Goal: Task Accomplishment & Management: Use online tool/utility

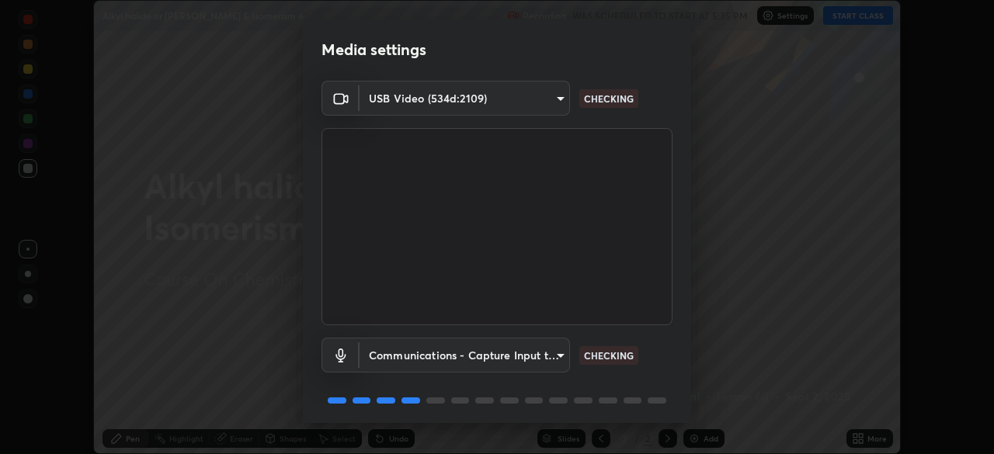
scroll to position [55, 0]
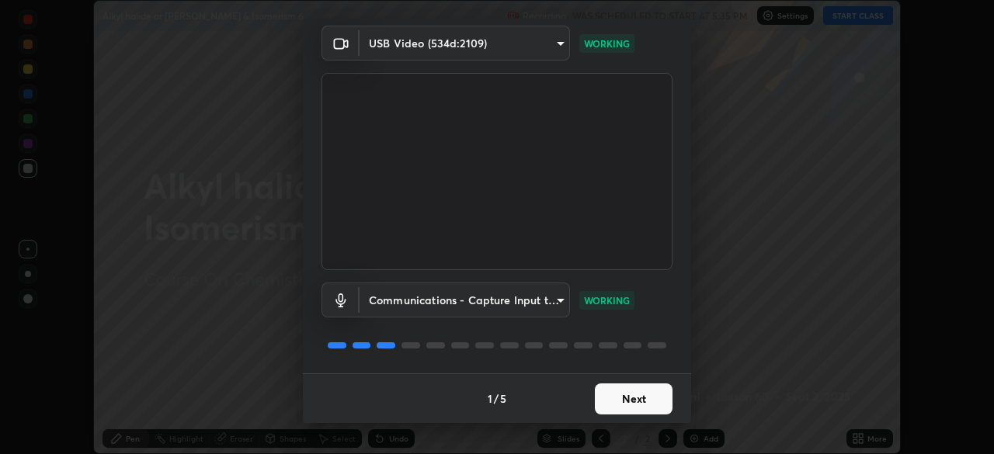
click at [621, 399] on button "Next" at bounding box center [634, 399] width 78 height 31
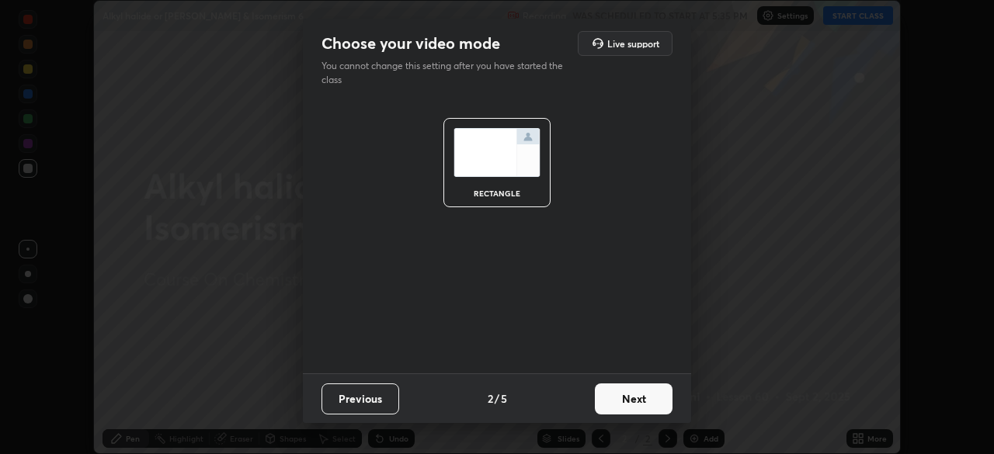
click at [621, 402] on button "Next" at bounding box center [634, 399] width 78 height 31
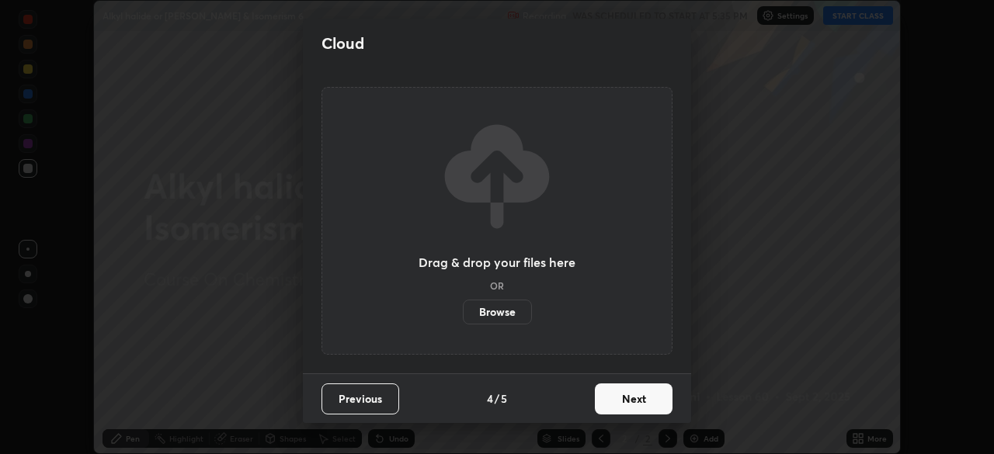
click at [621, 403] on button "Next" at bounding box center [634, 399] width 78 height 31
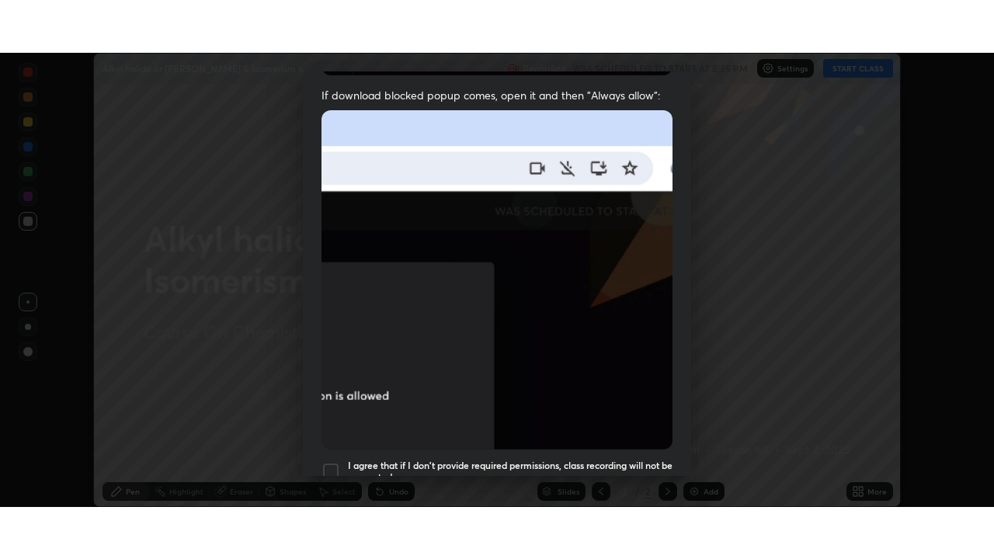
scroll to position [372, 0]
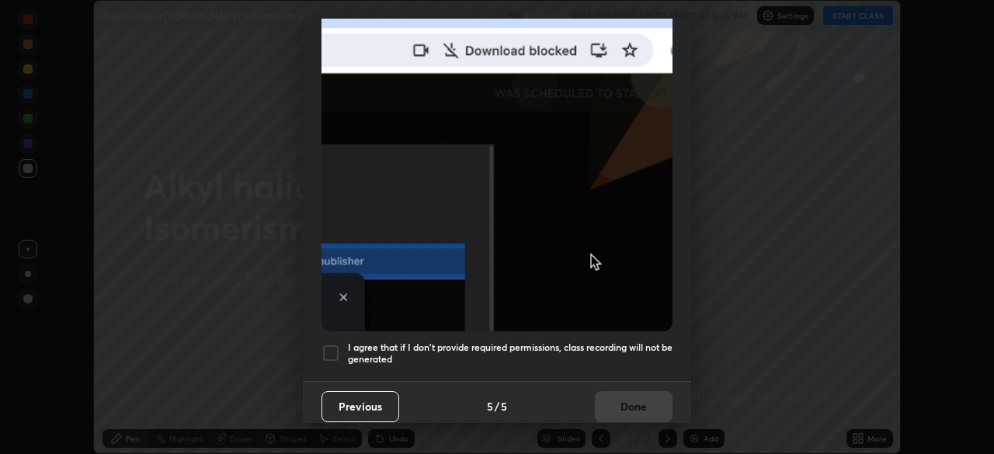
click at [608, 346] on h5 "I agree that if I don't provide required permissions, class recording will not …" at bounding box center [510, 354] width 325 height 24
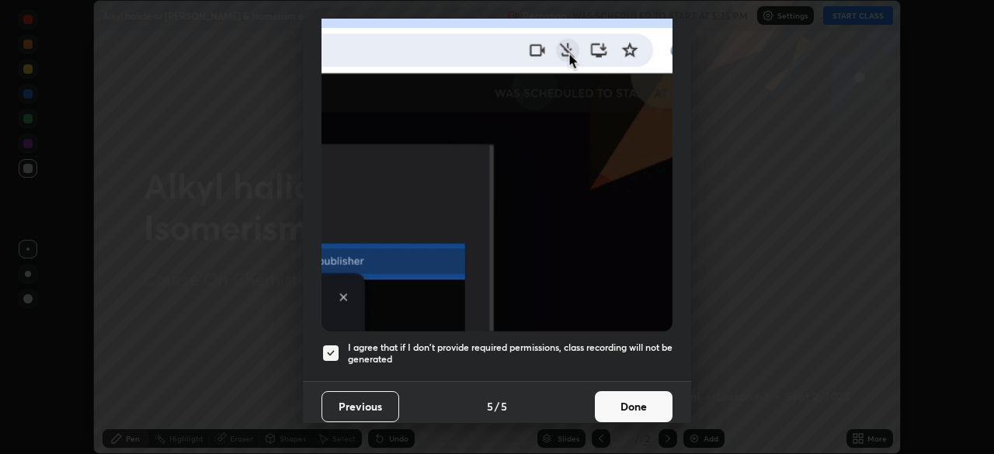
click at [614, 400] on button "Done" at bounding box center [634, 407] width 78 height 31
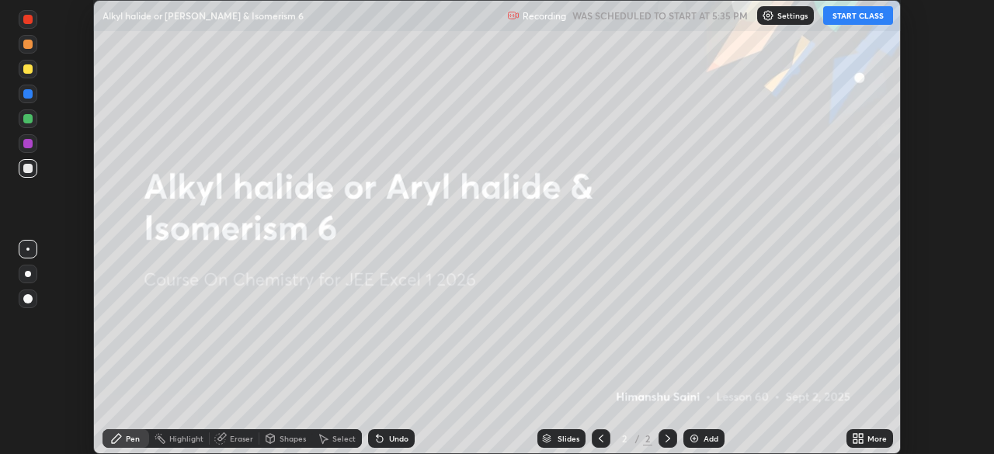
click at [856, 436] on icon at bounding box center [856, 436] width 4 height 4
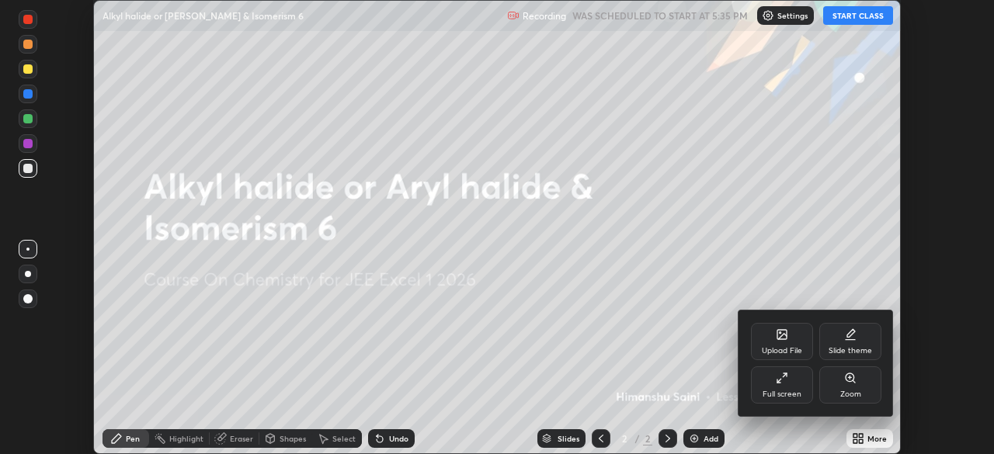
click at [788, 381] on div "Full screen" at bounding box center [782, 385] width 62 height 37
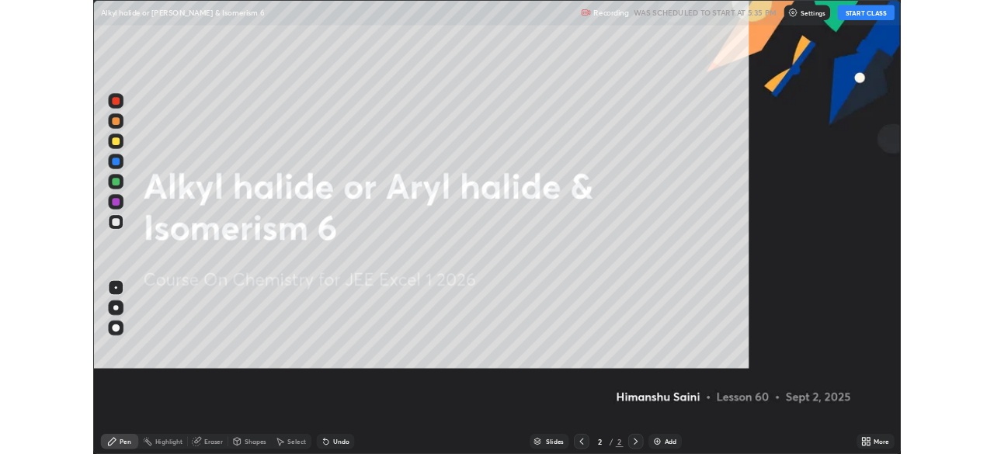
scroll to position [559, 994]
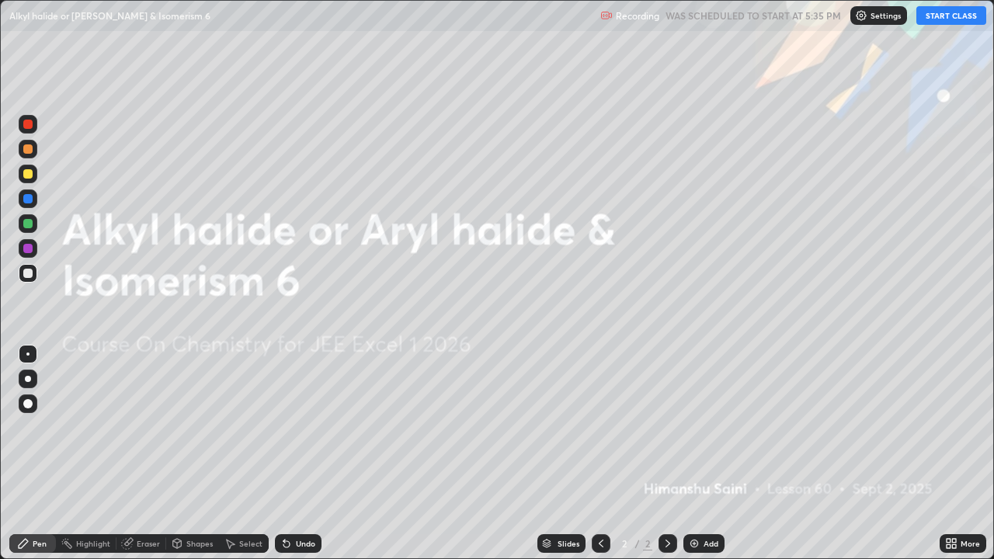
click at [954, 18] on button "START CLASS" at bounding box center [952, 15] width 70 height 19
click at [25, 167] on div at bounding box center [28, 174] width 19 height 19
click at [601, 454] on icon at bounding box center [601, 544] width 12 height 12
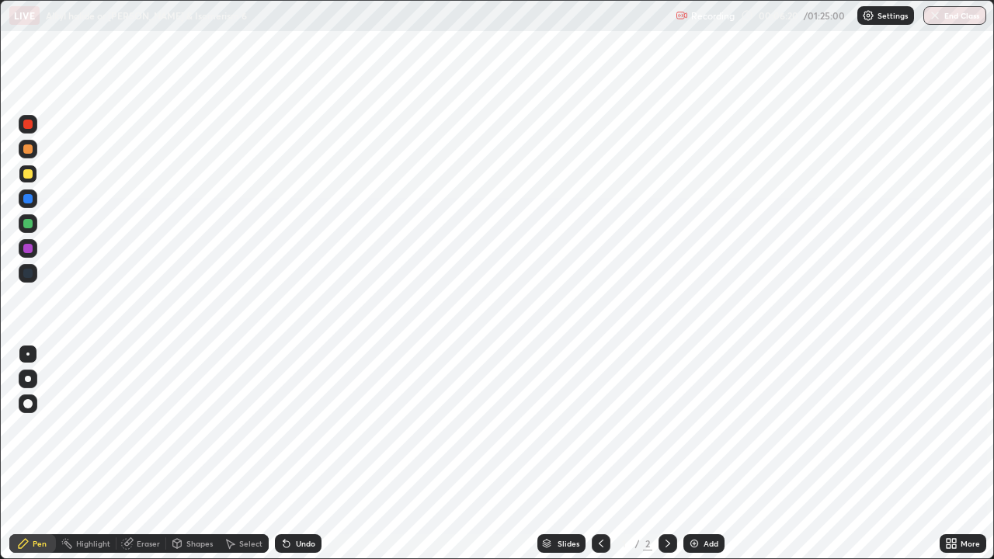
click at [667, 454] on icon at bounding box center [668, 544] width 12 height 12
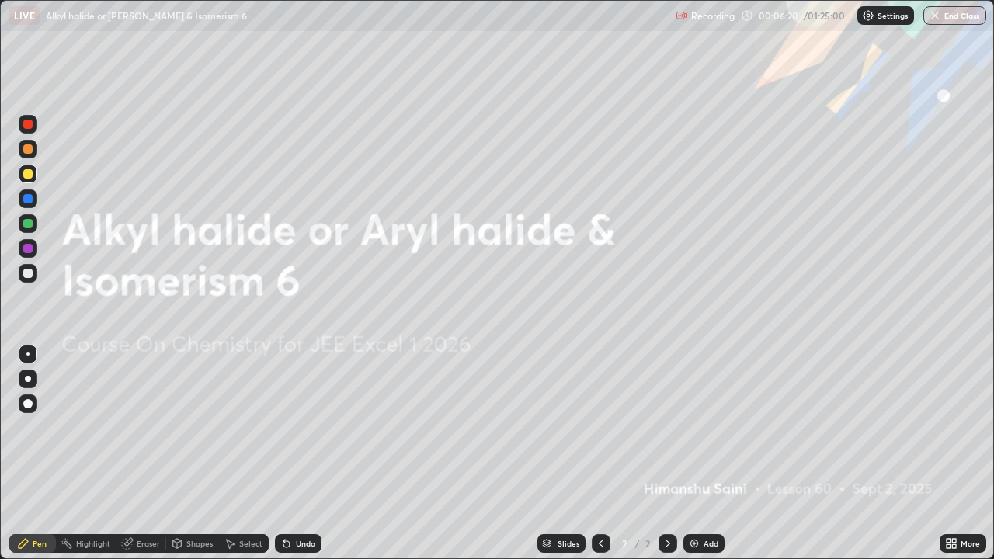
click at [704, 454] on div "Add" at bounding box center [711, 544] width 15 height 8
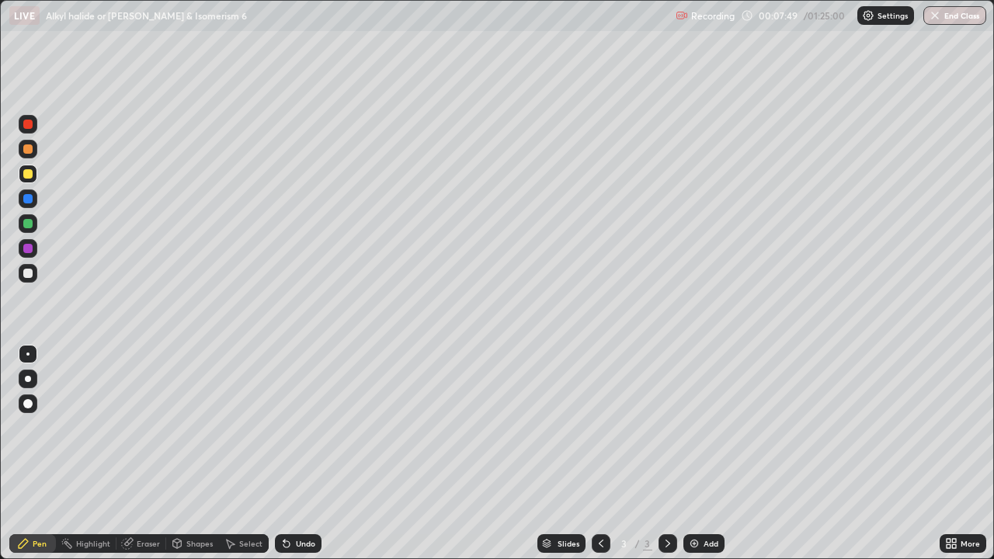
click at [32, 177] on div at bounding box center [27, 173] width 9 height 9
click at [299, 454] on div "Undo" at bounding box center [305, 544] width 19 height 8
click at [27, 270] on div at bounding box center [27, 273] width 9 height 9
click at [28, 274] on div at bounding box center [27, 273] width 9 height 9
click at [29, 412] on div at bounding box center [28, 404] width 19 height 19
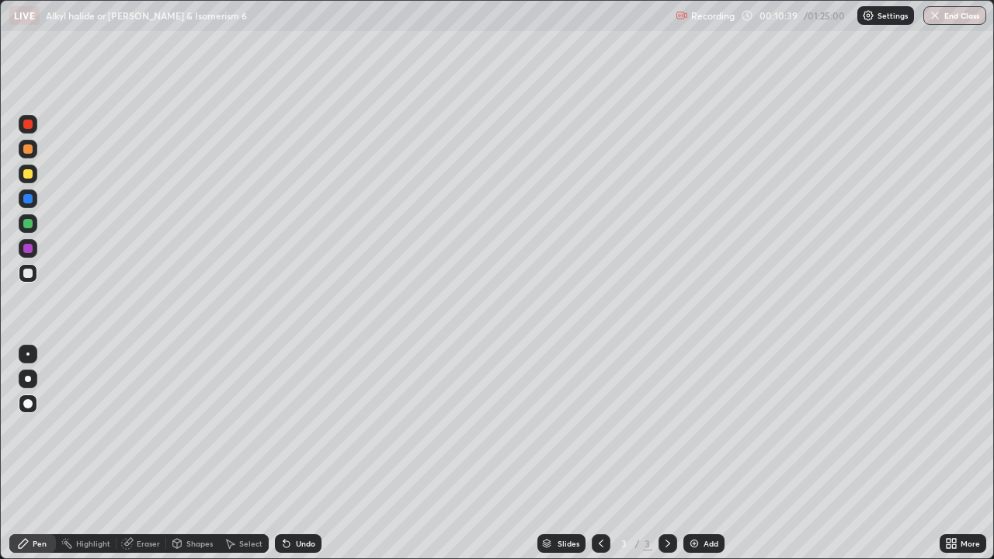
click at [27, 273] on div at bounding box center [27, 273] width 9 height 9
click at [152, 454] on div "Eraser" at bounding box center [148, 544] width 23 height 8
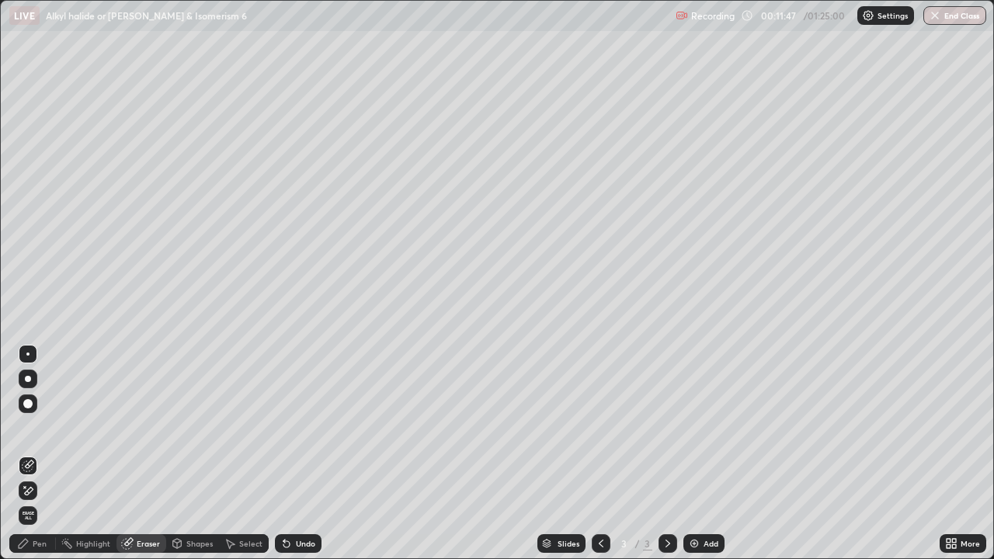
click at [35, 454] on div "Pen" at bounding box center [40, 544] width 14 height 8
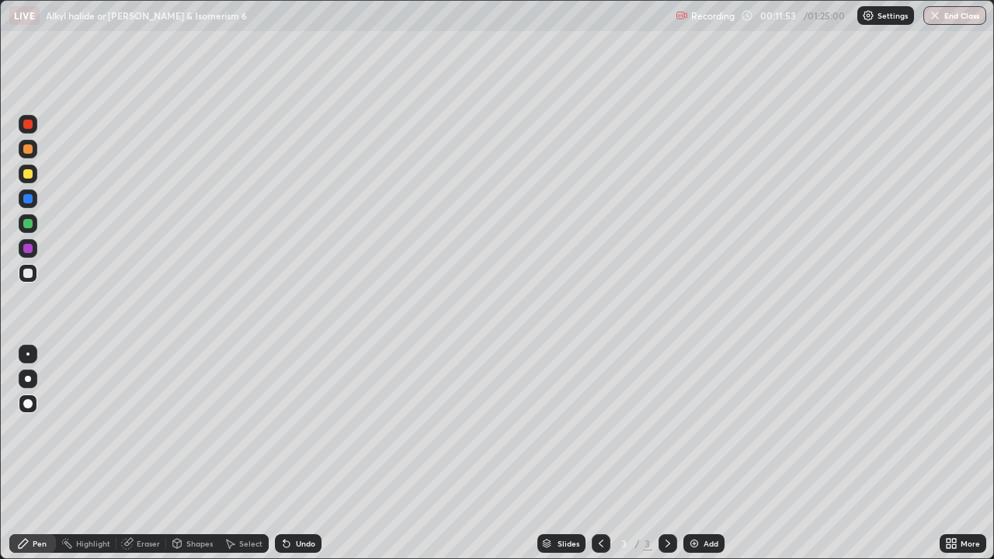
click at [148, 454] on div "Eraser" at bounding box center [148, 544] width 23 height 8
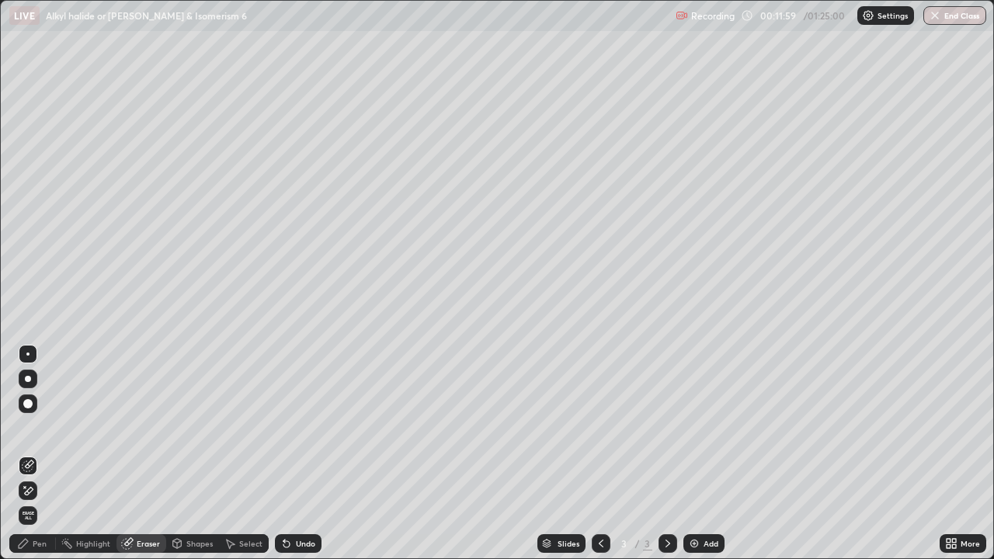
click at [39, 454] on div "Pen" at bounding box center [32, 543] width 47 height 19
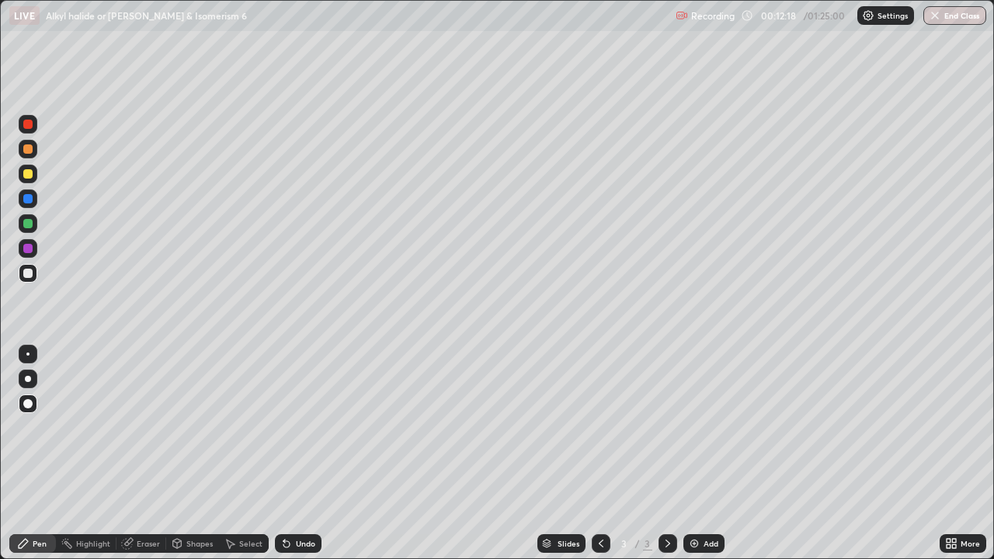
click at [23, 254] on div at bounding box center [28, 248] width 19 height 19
click at [144, 454] on div "Eraser" at bounding box center [142, 543] width 50 height 19
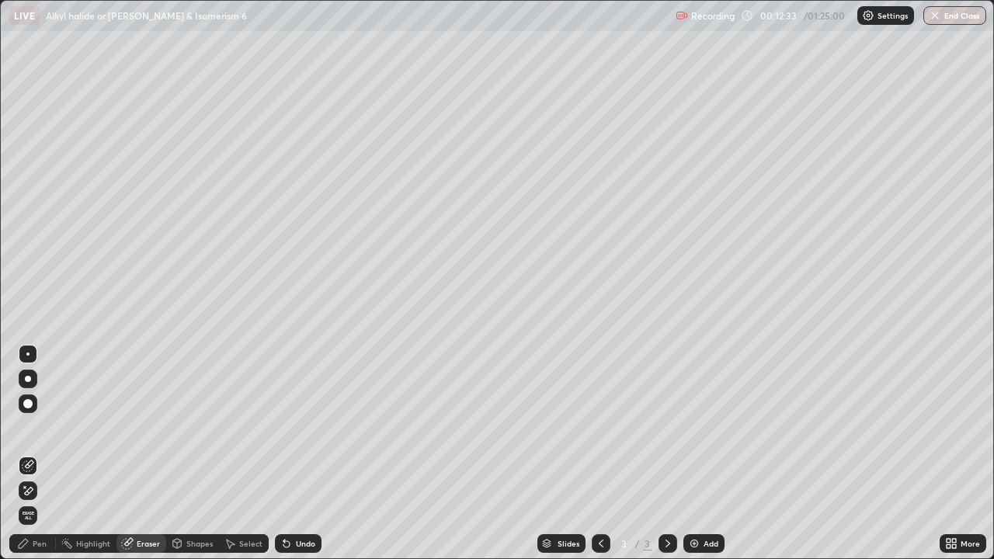
click at [29, 454] on icon at bounding box center [23, 544] width 12 height 12
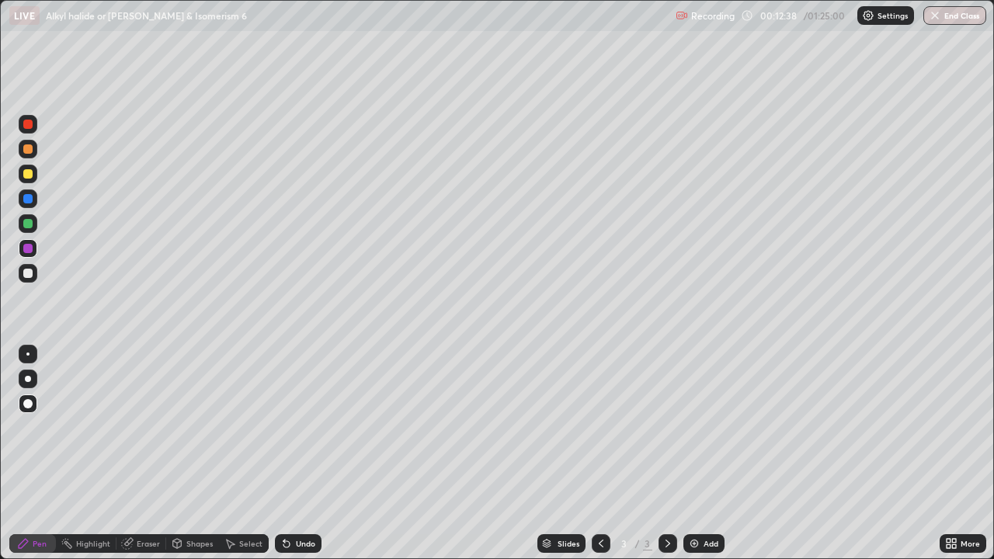
click at [305, 454] on div "Undo" at bounding box center [305, 544] width 19 height 8
click at [309, 454] on div "Undo" at bounding box center [305, 544] width 19 height 8
click at [308, 454] on div "Undo" at bounding box center [305, 544] width 19 height 8
click at [305, 454] on div "Undo" at bounding box center [305, 544] width 19 height 8
click at [301, 454] on div "Undo" at bounding box center [305, 544] width 19 height 8
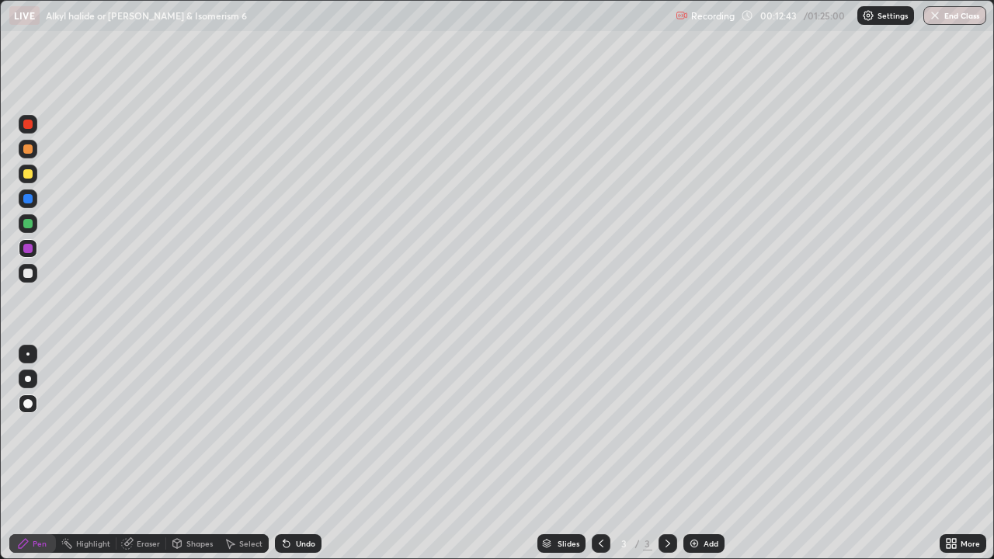
click at [303, 454] on div "Undo" at bounding box center [305, 544] width 19 height 8
click at [698, 454] on img at bounding box center [694, 544] width 12 height 12
click at [26, 454] on icon at bounding box center [23, 543] width 9 height 9
click at [21, 279] on div at bounding box center [28, 273] width 19 height 19
click at [24, 175] on div at bounding box center [27, 173] width 9 height 9
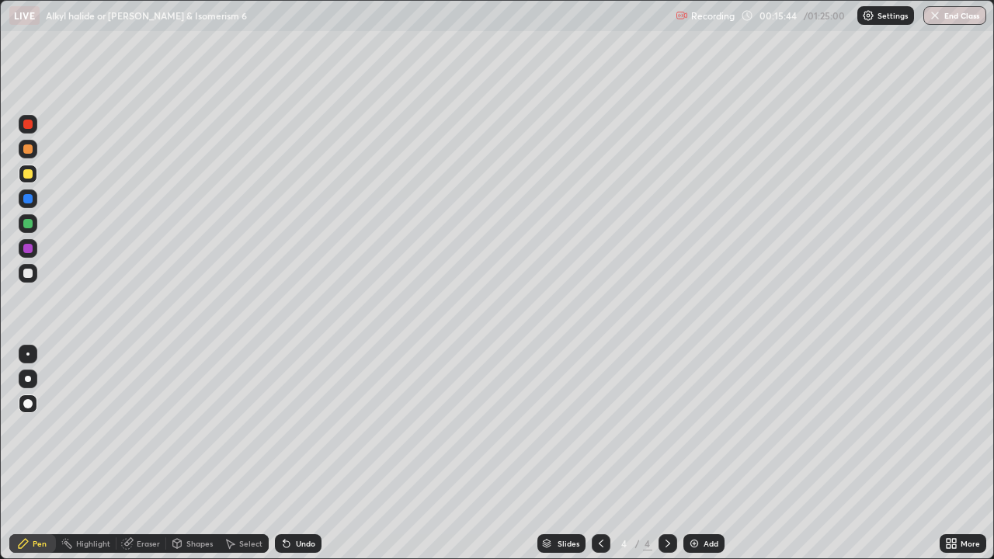
click at [30, 170] on div at bounding box center [27, 173] width 9 height 9
click at [28, 277] on div at bounding box center [27, 273] width 9 height 9
click at [31, 174] on div at bounding box center [27, 173] width 9 height 9
click at [28, 274] on div at bounding box center [27, 273] width 9 height 9
click at [30, 454] on div "Pen" at bounding box center [32, 543] width 47 height 19
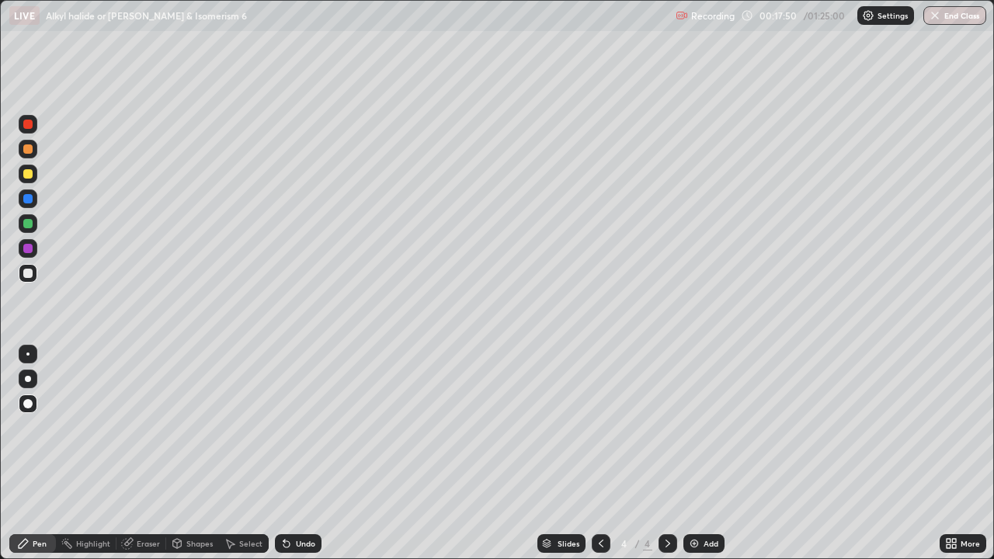
click at [19, 176] on div at bounding box center [28, 174] width 19 height 19
click at [20, 277] on div at bounding box center [28, 273] width 19 height 19
click at [22, 249] on div at bounding box center [28, 248] width 19 height 19
click at [33, 454] on div "Pen" at bounding box center [40, 544] width 14 height 8
click at [27, 277] on div at bounding box center [27, 273] width 9 height 9
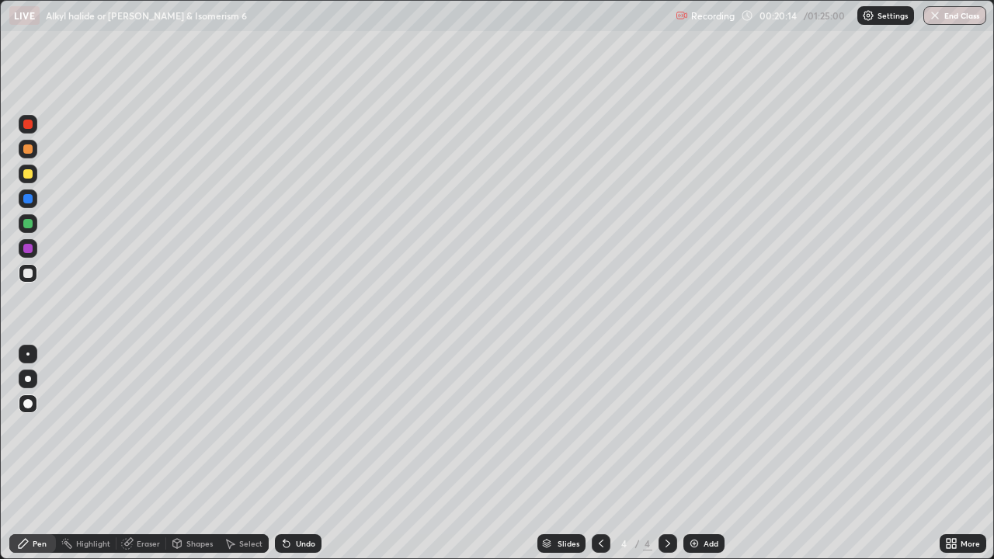
click at [298, 454] on div "Undo" at bounding box center [298, 543] width 47 height 19
click at [23, 250] on div at bounding box center [27, 248] width 9 height 9
click at [36, 277] on div at bounding box center [28, 273] width 19 height 19
click at [28, 224] on div at bounding box center [27, 223] width 9 height 9
click at [297, 454] on div "Undo" at bounding box center [305, 544] width 19 height 8
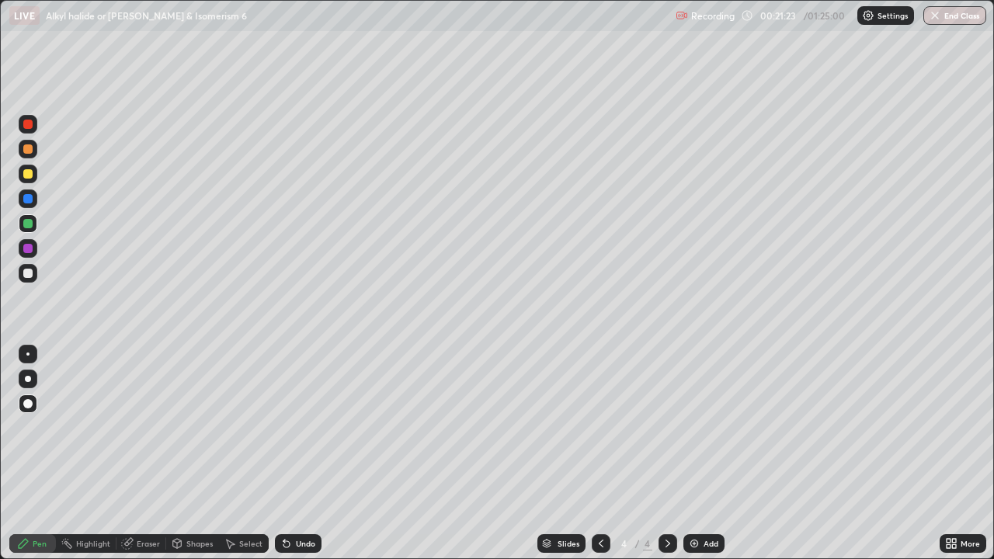
click at [24, 269] on div at bounding box center [27, 273] width 9 height 9
click at [26, 249] on div at bounding box center [27, 248] width 9 height 9
click at [28, 176] on div at bounding box center [27, 173] width 9 height 9
click at [296, 454] on div "Undo" at bounding box center [305, 544] width 19 height 8
click at [284, 454] on icon at bounding box center [287, 544] width 6 height 6
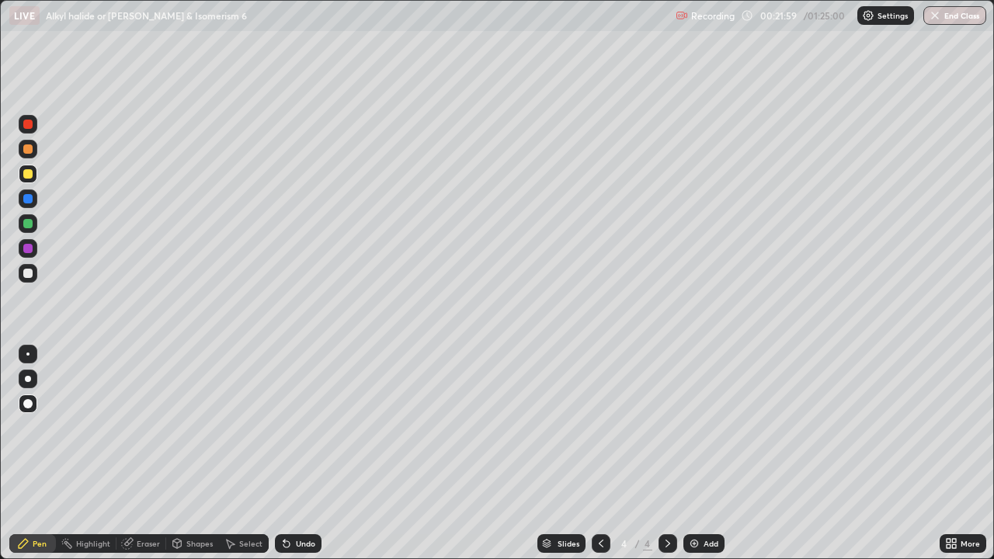
click at [284, 454] on icon at bounding box center [287, 544] width 6 height 6
click at [280, 454] on icon at bounding box center [286, 544] width 12 height 12
click at [704, 454] on div "Add" at bounding box center [711, 544] width 15 height 8
click at [30, 273] on div at bounding box center [27, 273] width 9 height 9
click at [30, 228] on div at bounding box center [28, 223] width 19 height 19
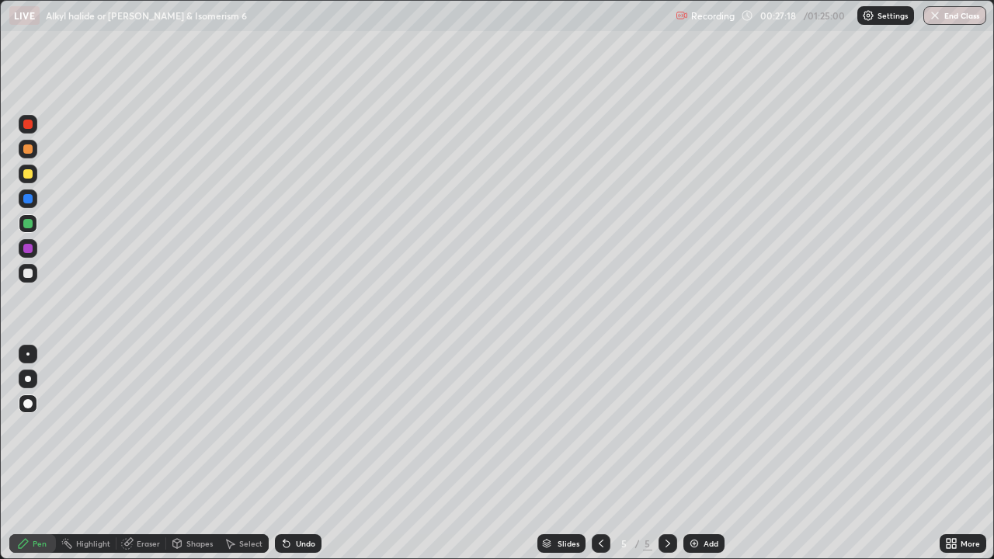
click at [27, 277] on div at bounding box center [27, 273] width 9 height 9
click at [287, 454] on icon at bounding box center [287, 544] width 6 height 6
click at [283, 454] on div "Undo" at bounding box center [298, 543] width 47 height 19
click at [284, 454] on icon at bounding box center [287, 544] width 6 height 6
click at [704, 454] on div "Add" at bounding box center [711, 544] width 15 height 8
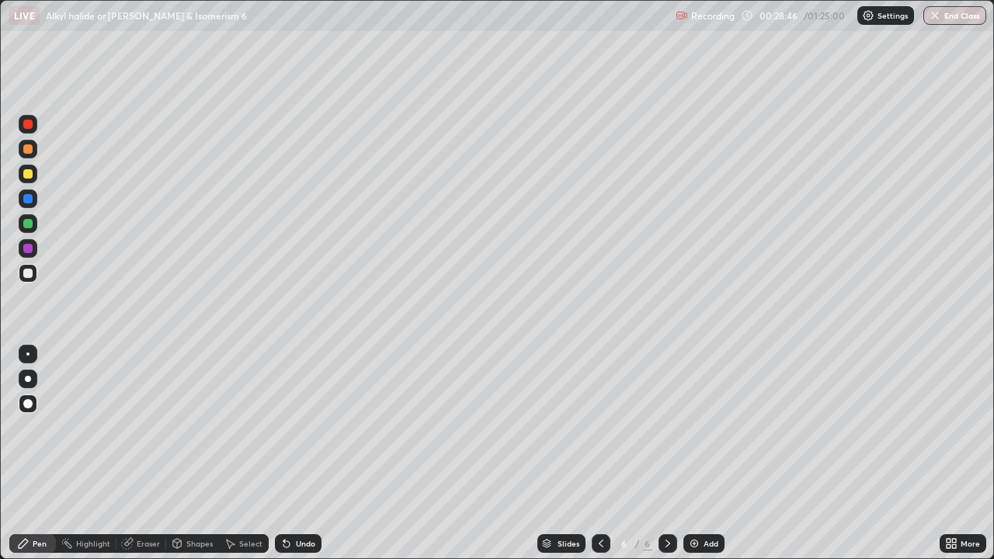
click at [26, 179] on div at bounding box center [28, 174] width 19 height 19
click at [25, 276] on div at bounding box center [27, 273] width 9 height 9
click at [28, 273] on div at bounding box center [27, 273] width 9 height 9
click at [30, 205] on div at bounding box center [28, 199] width 19 height 19
click at [29, 180] on div at bounding box center [28, 174] width 19 height 19
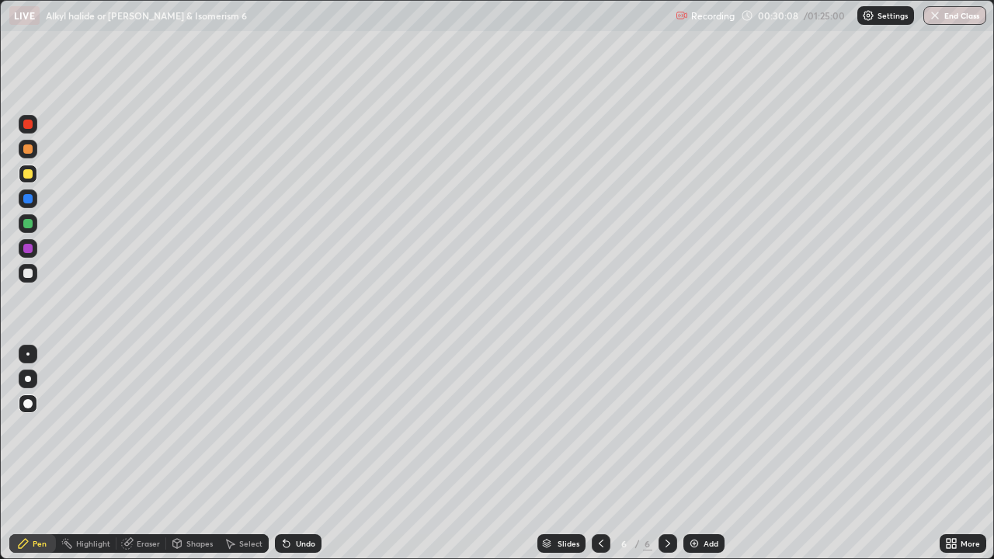
click at [26, 173] on div at bounding box center [27, 173] width 9 height 9
click at [26, 149] on div at bounding box center [27, 148] width 9 height 9
click at [301, 454] on div "Undo" at bounding box center [298, 543] width 47 height 19
click at [293, 454] on div "Undo" at bounding box center [298, 543] width 47 height 19
click at [30, 269] on div at bounding box center [27, 273] width 9 height 9
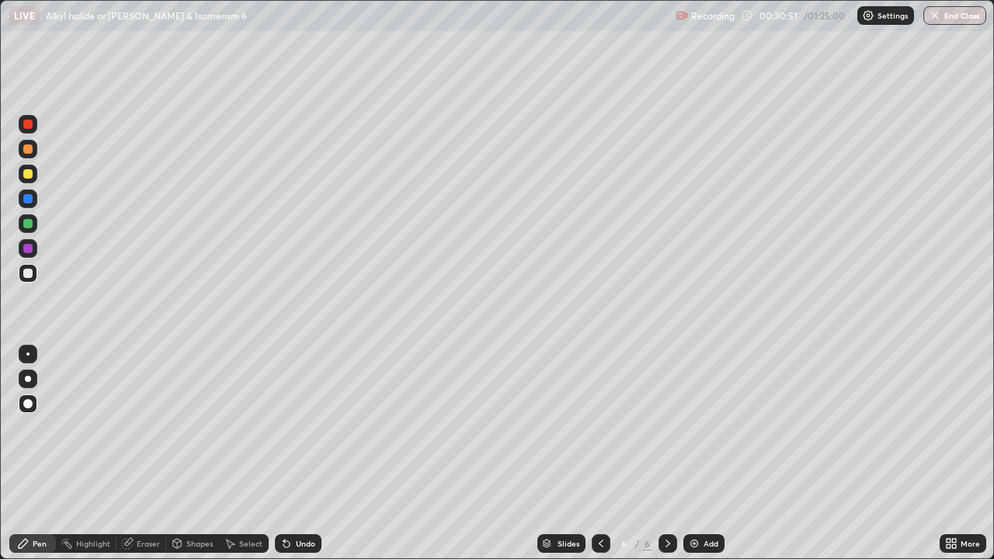
click at [28, 176] on div at bounding box center [27, 173] width 9 height 9
click at [33, 273] on div at bounding box center [28, 273] width 19 height 19
click at [28, 245] on div at bounding box center [27, 248] width 9 height 9
click at [705, 454] on div "Add" at bounding box center [711, 544] width 15 height 8
click at [36, 193] on div at bounding box center [28, 199] width 19 height 19
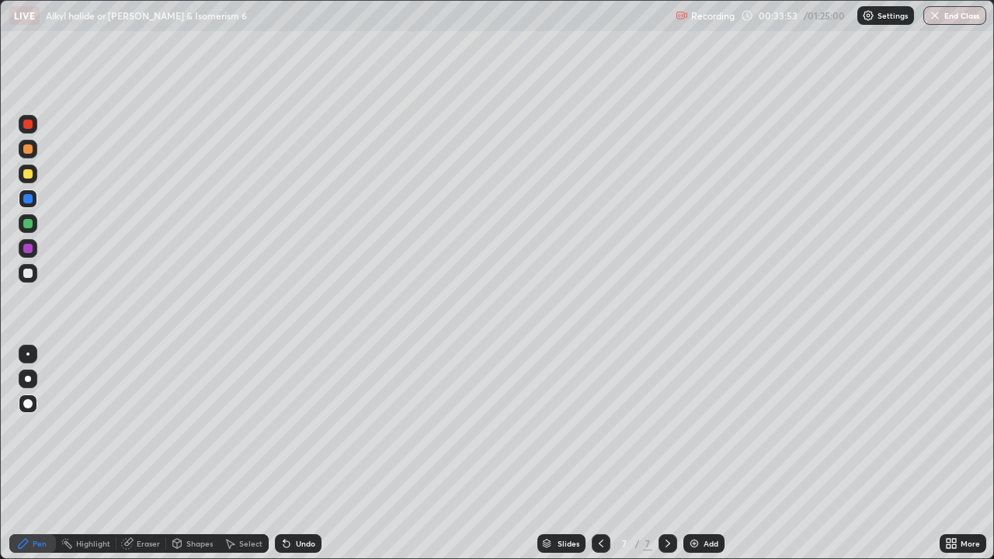
click at [296, 454] on div "Undo" at bounding box center [305, 544] width 19 height 8
click at [30, 170] on div at bounding box center [27, 173] width 9 height 9
click at [308, 454] on div "Undo" at bounding box center [305, 544] width 19 height 8
click at [30, 149] on div at bounding box center [27, 148] width 9 height 9
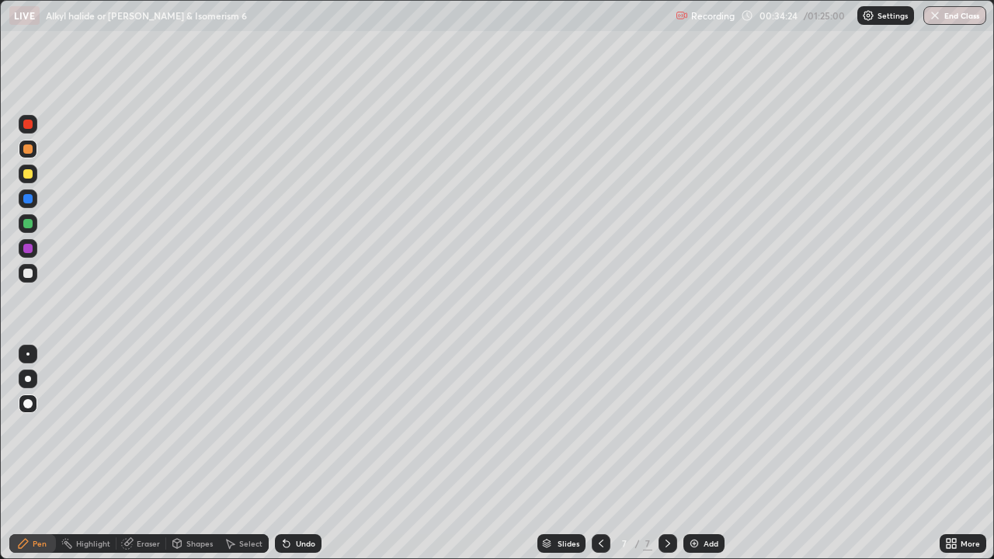
click at [26, 276] on div at bounding box center [27, 273] width 9 height 9
click at [288, 454] on icon at bounding box center [286, 544] width 12 height 12
click at [29, 250] on div at bounding box center [27, 248] width 9 height 9
click at [30, 276] on div at bounding box center [27, 273] width 9 height 9
click at [34, 175] on div at bounding box center [28, 174] width 19 height 19
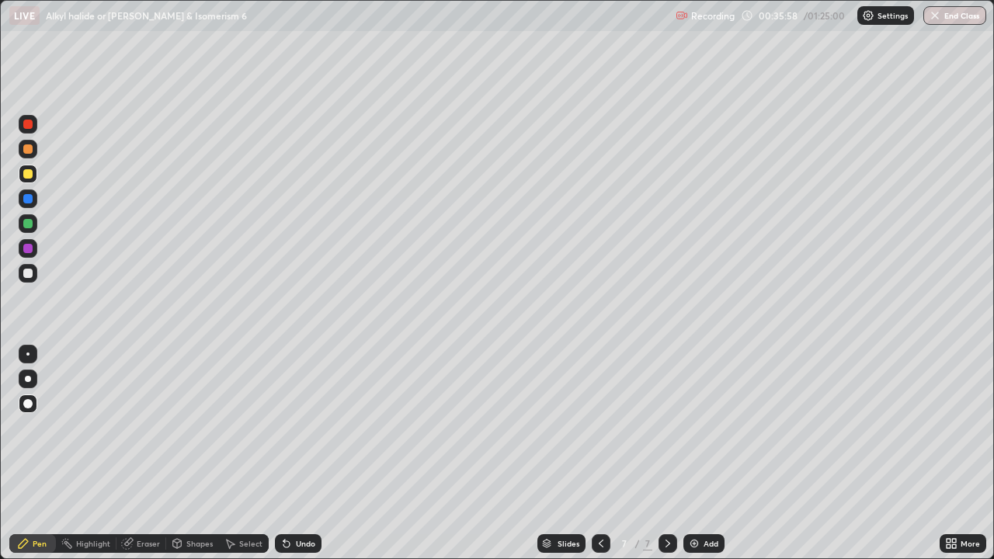
click at [290, 454] on icon at bounding box center [286, 544] width 12 height 12
click at [27, 222] on div at bounding box center [27, 223] width 9 height 9
click at [708, 454] on div "Add" at bounding box center [711, 544] width 15 height 8
click at [30, 454] on div "Pen" at bounding box center [32, 543] width 47 height 19
click at [22, 277] on div at bounding box center [28, 273] width 19 height 19
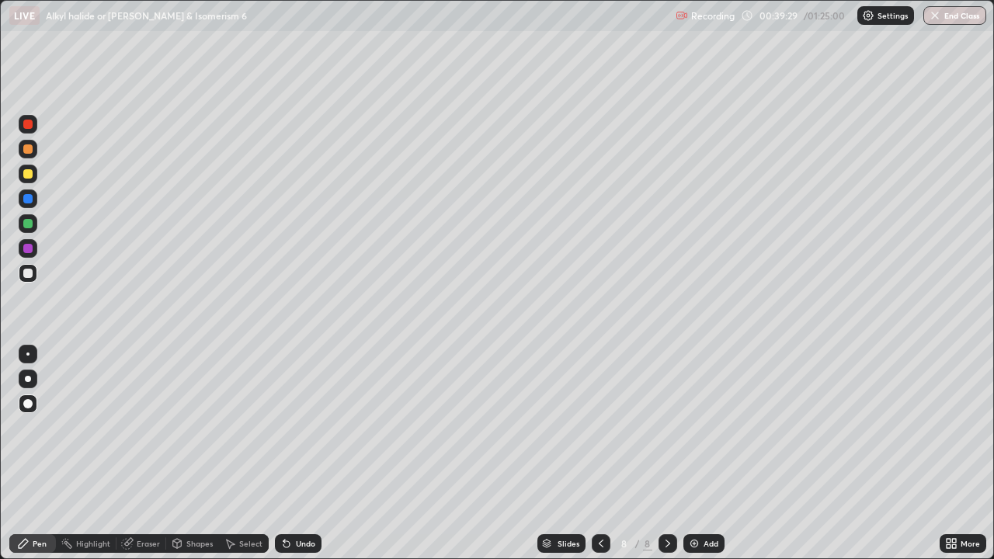
click at [23, 180] on div at bounding box center [28, 174] width 19 height 19
click at [29, 454] on icon at bounding box center [23, 544] width 12 height 12
click at [31, 269] on div at bounding box center [28, 273] width 19 height 19
click at [23, 225] on div at bounding box center [28, 223] width 19 height 19
click at [23, 280] on div at bounding box center [28, 273] width 19 height 19
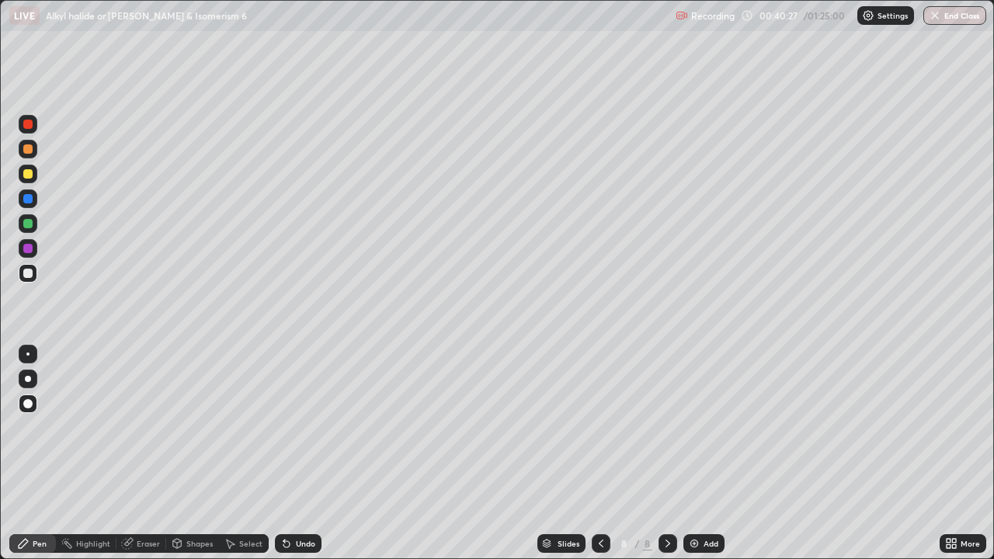
click at [307, 454] on div "Undo" at bounding box center [305, 544] width 19 height 8
click at [305, 454] on div "Undo" at bounding box center [305, 544] width 19 height 8
click at [303, 454] on div "Undo" at bounding box center [305, 544] width 19 height 8
click at [304, 454] on div "Undo" at bounding box center [305, 544] width 19 height 8
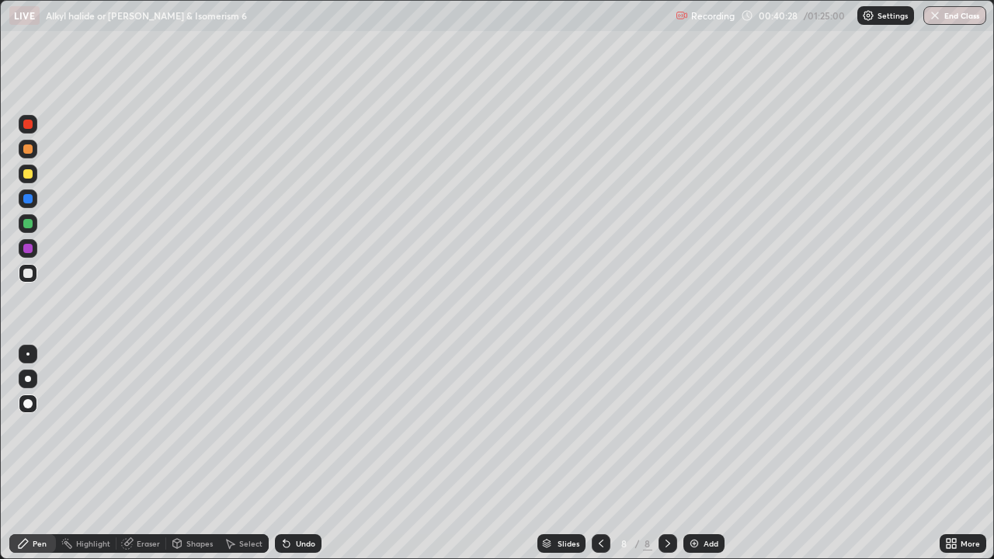
click at [302, 454] on div "Undo" at bounding box center [298, 543] width 47 height 19
click at [32, 223] on div at bounding box center [27, 223] width 9 height 9
click at [29, 273] on div at bounding box center [27, 273] width 9 height 9
click at [132, 454] on icon at bounding box center [127, 544] width 12 height 12
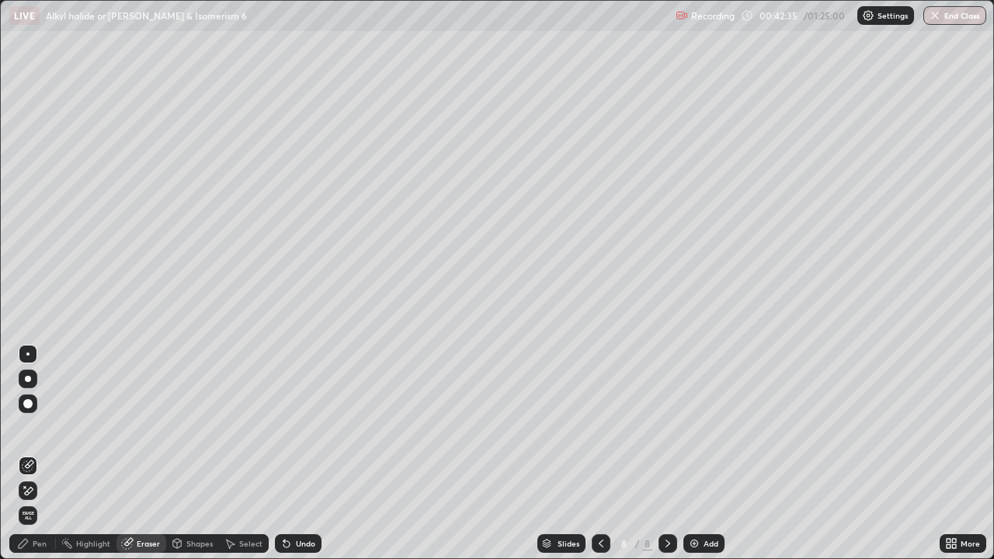
click at [41, 454] on div "Pen" at bounding box center [40, 544] width 14 height 8
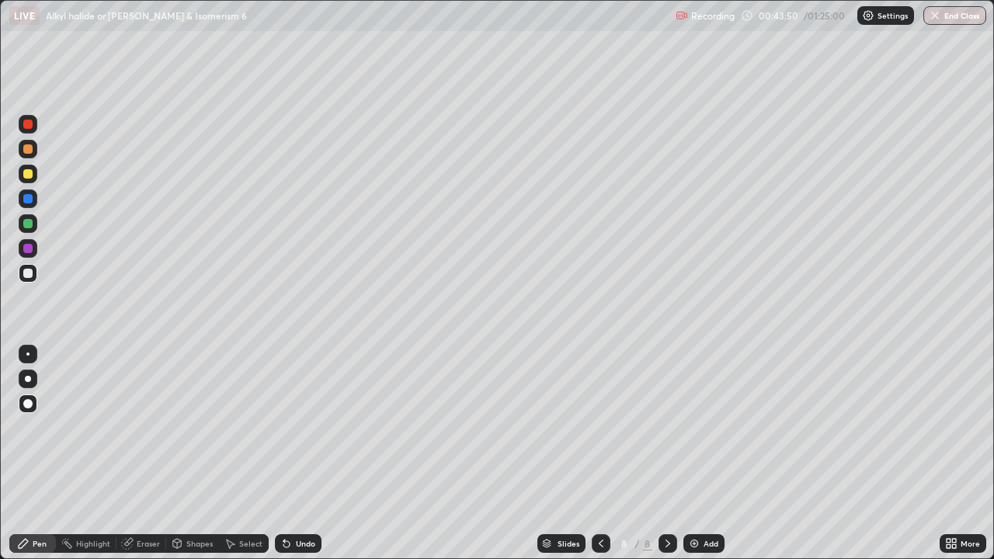
click at [713, 454] on div "Add" at bounding box center [711, 544] width 15 height 8
click at [25, 454] on icon at bounding box center [23, 544] width 12 height 12
click at [30, 270] on div at bounding box center [27, 273] width 9 height 9
click at [20, 174] on div at bounding box center [28, 174] width 19 height 19
click at [303, 454] on div "Undo" at bounding box center [295, 543] width 53 height 31
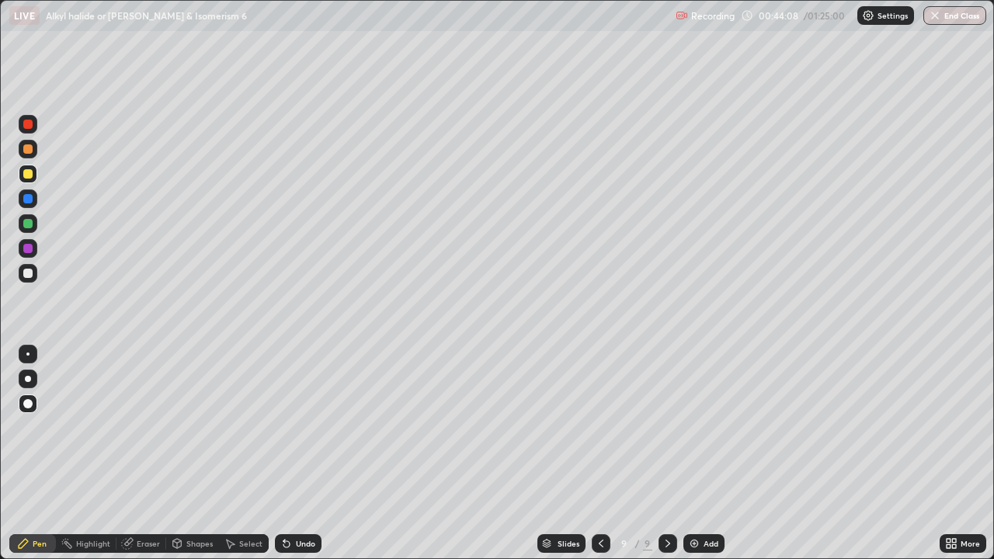
click at [29, 271] on div at bounding box center [27, 273] width 9 height 9
click at [24, 252] on div at bounding box center [27, 248] width 9 height 9
click at [29, 280] on div at bounding box center [28, 273] width 19 height 19
click at [25, 252] on div at bounding box center [27, 248] width 9 height 9
click at [29, 277] on div at bounding box center [27, 273] width 9 height 9
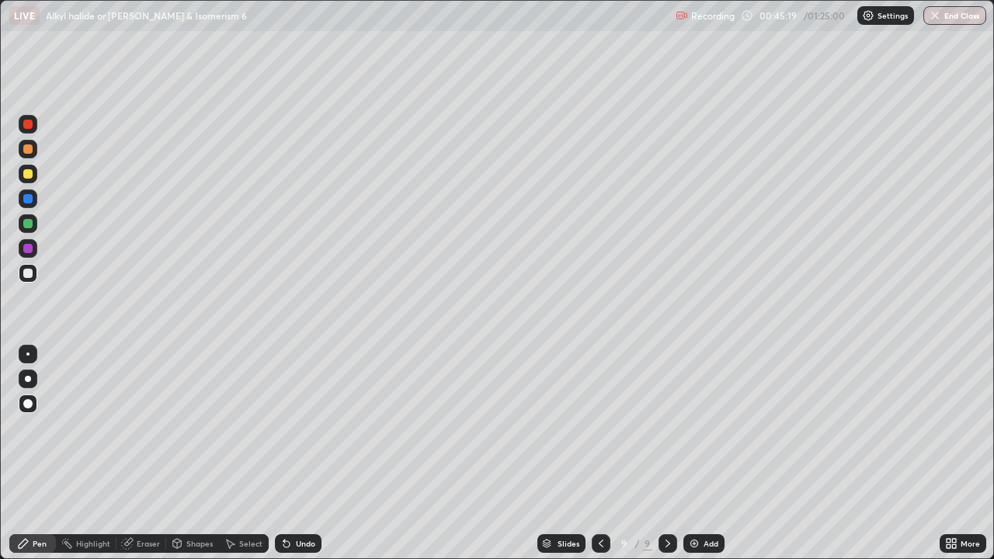
click at [25, 252] on div at bounding box center [27, 248] width 9 height 9
click at [27, 150] on div at bounding box center [27, 148] width 9 height 9
click at [28, 275] on div at bounding box center [27, 273] width 9 height 9
click at [30, 247] on div at bounding box center [27, 248] width 9 height 9
click at [28, 179] on div at bounding box center [28, 174] width 19 height 19
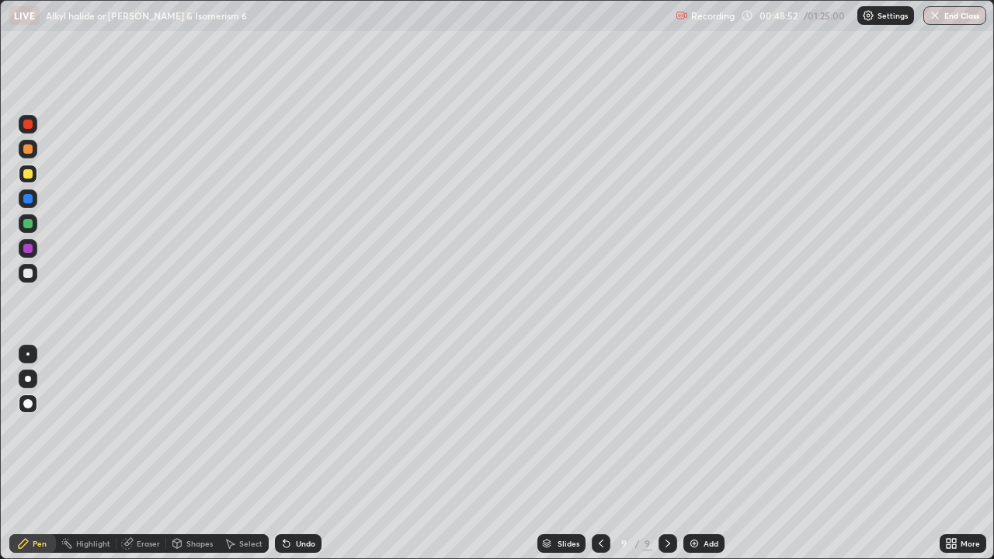
click at [24, 274] on div at bounding box center [27, 273] width 9 height 9
click at [19, 274] on div at bounding box center [28, 273] width 19 height 19
click at [20, 173] on div at bounding box center [28, 174] width 19 height 19
click at [25, 150] on div at bounding box center [27, 148] width 9 height 9
click at [20, 274] on div at bounding box center [28, 273] width 19 height 19
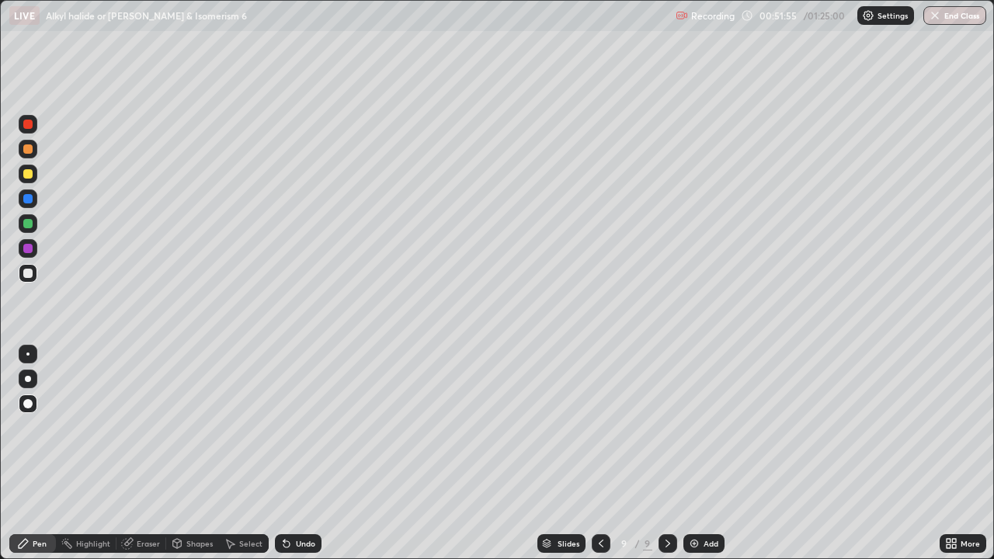
click at [704, 454] on div "Add" at bounding box center [711, 544] width 15 height 8
click at [28, 178] on div at bounding box center [27, 173] width 9 height 9
click at [309, 454] on div "Undo" at bounding box center [305, 544] width 19 height 8
click at [308, 454] on div "Undo" at bounding box center [305, 544] width 19 height 8
click at [23, 271] on div at bounding box center [28, 273] width 19 height 19
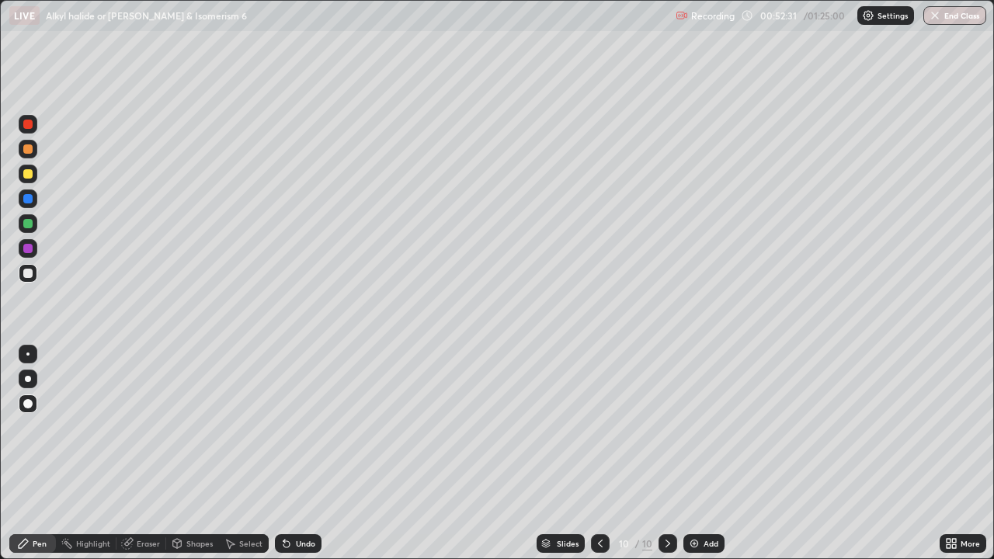
click at [179, 454] on icon at bounding box center [177, 544] width 12 height 12
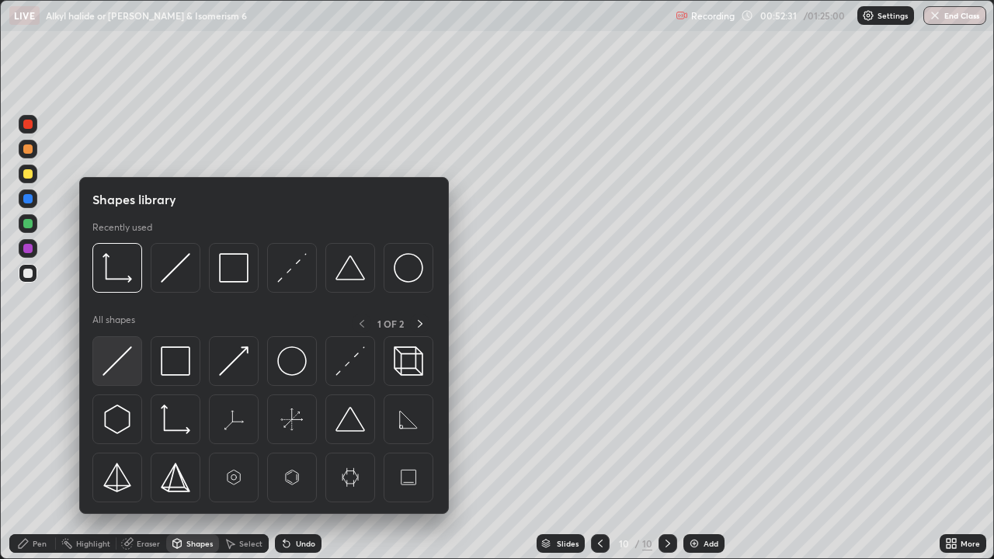
click at [113, 375] on img at bounding box center [118, 361] width 30 height 30
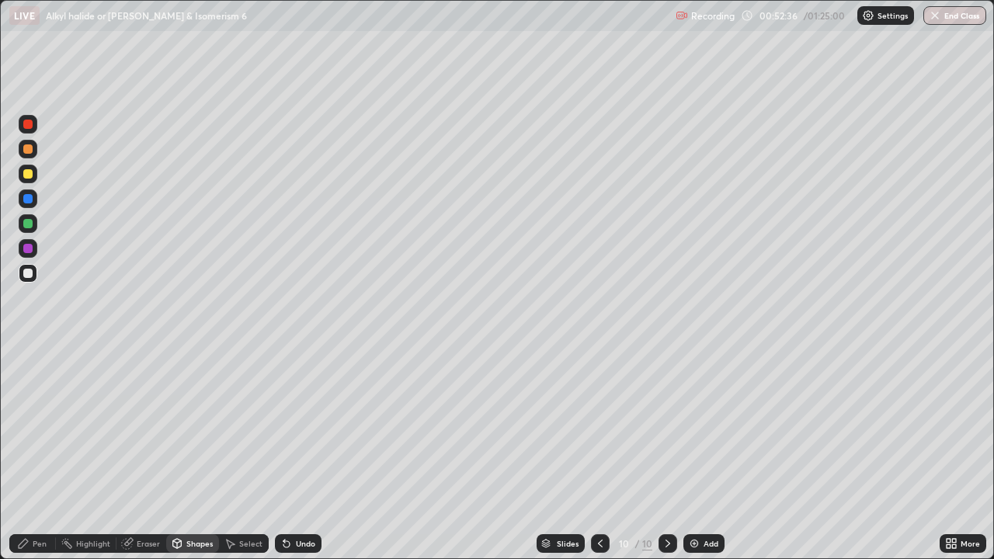
click at [26, 227] on div at bounding box center [27, 223] width 9 height 9
click at [300, 454] on div "Undo" at bounding box center [305, 544] width 19 height 8
click at [41, 454] on div "Pen" at bounding box center [40, 544] width 14 height 8
click at [291, 454] on div "Undo" at bounding box center [298, 543] width 47 height 19
click at [28, 274] on div at bounding box center [27, 273] width 9 height 9
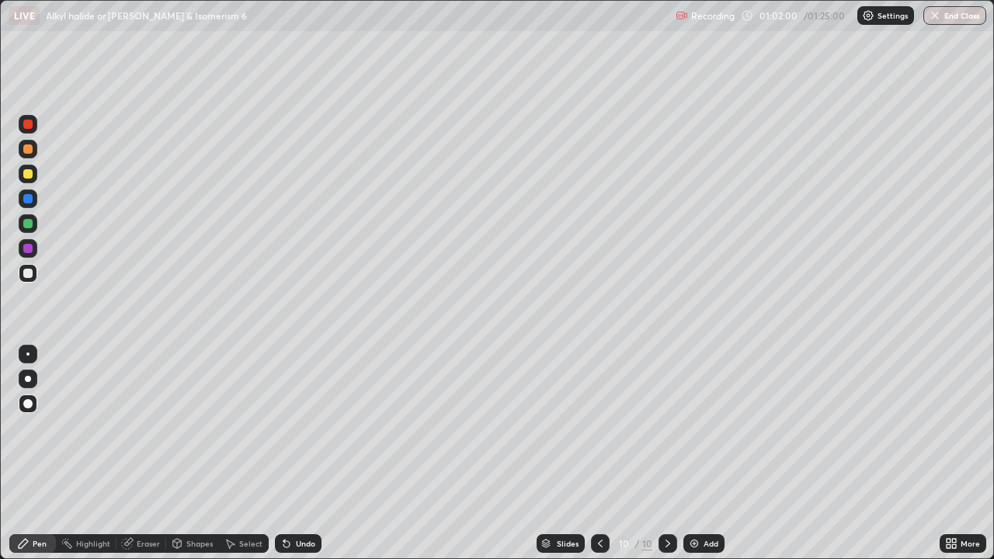
click at [597, 454] on icon at bounding box center [600, 544] width 12 height 12
click at [667, 454] on icon at bounding box center [668, 544] width 12 height 12
click at [704, 454] on div "Add" at bounding box center [711, 544] width 15 height 8
click at [19, 172] on div at bounding box center [28, 174] width 19 height 19
click at [30, 197] on div at bounding box center [27, 198] width 9 height 9
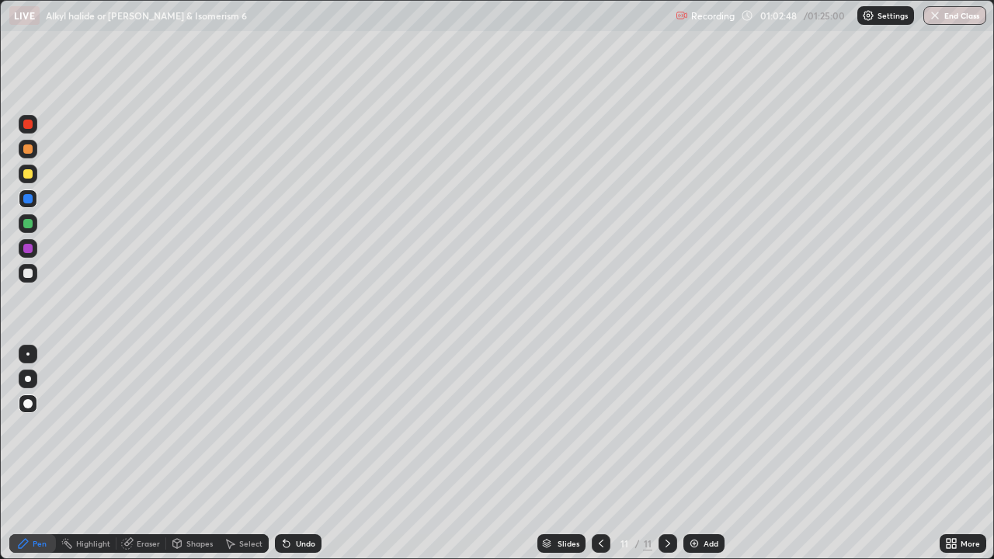
click at [24, 173] on div at bounding box center [27, 173] width 9 height 9
click at [29, 203] on div at bounding box center [27, 198] width 9 height 9
click at [29, 169] on div at bounding box center [27, 173] width 9 height 9
click at [25, 276] on div at bounding box center [27, 273] width 9 height 9
click at [292, 454] on div "Undo" at bounding box center [298, 543] width 47 height 19
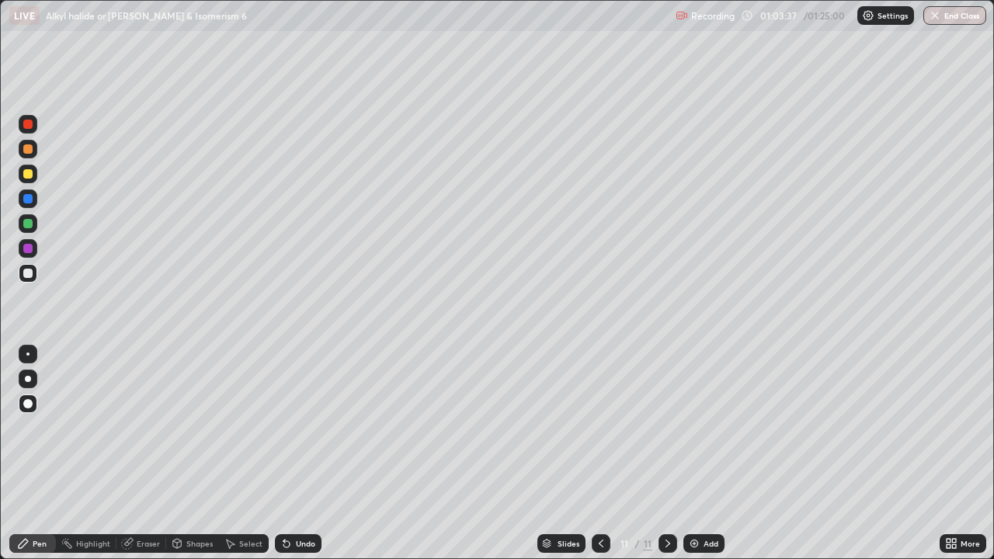
click at [289, 454] on icon at bounding box center [286, 544] width 12 height 12
click at [285, 454] on icon at bounding box center [286, 544] width 12 height 12
click at [285, 454] on icon at bounding box center [287, 544] width 6 height 6
click at [287, 454] on div "Undo" at bounding box center [298, 543] width 47 height 19
click at [30, 249] on div at bounding box center [27, 248] width 9 height 9
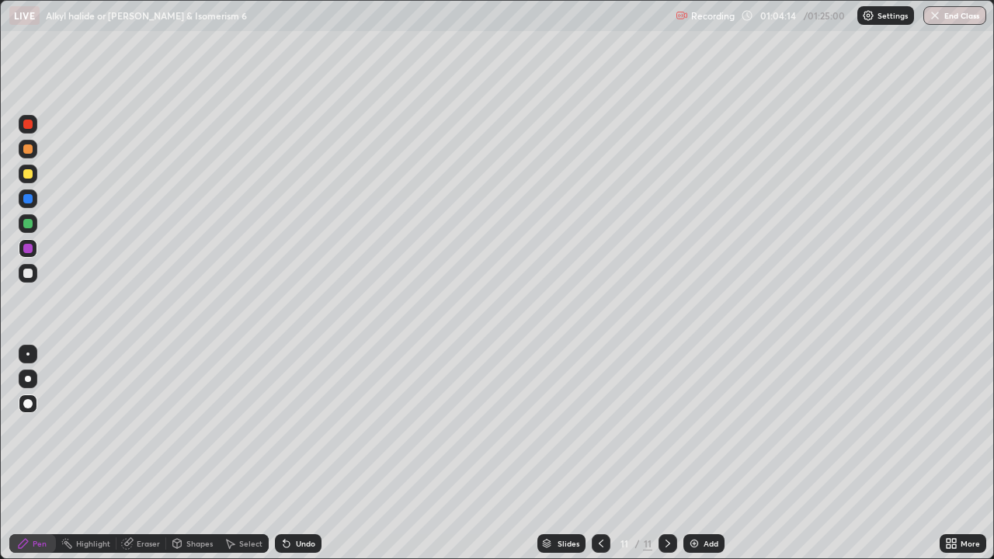
click at [140, 454] on div "Eraser" at bounding box center [148, 544] width 23 height 8
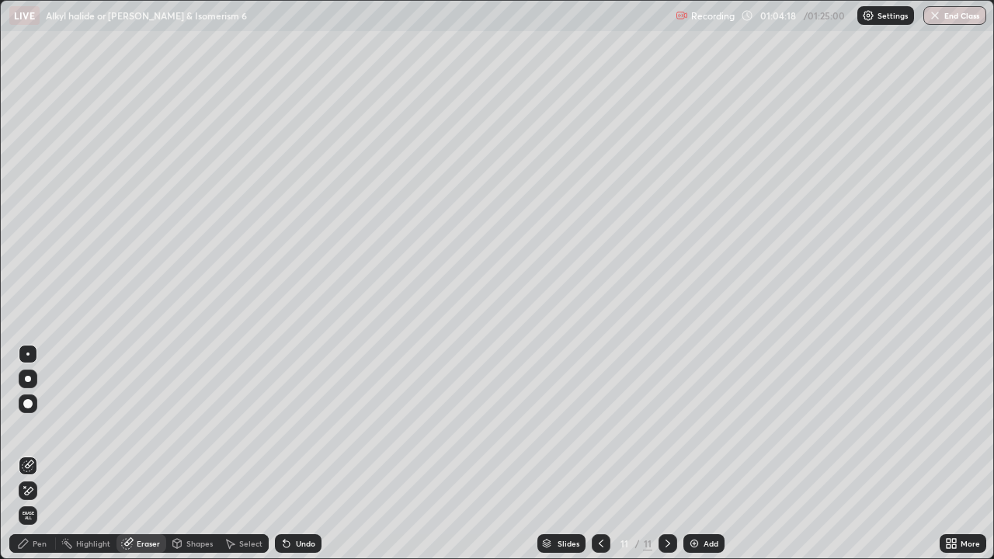
click at [137, 454] on div "Eraser" at bounding box center [148, 544] width 23 height 8
click at [40, 454] on div "Pen" at bounding box center [40, 544] width 14 height 8
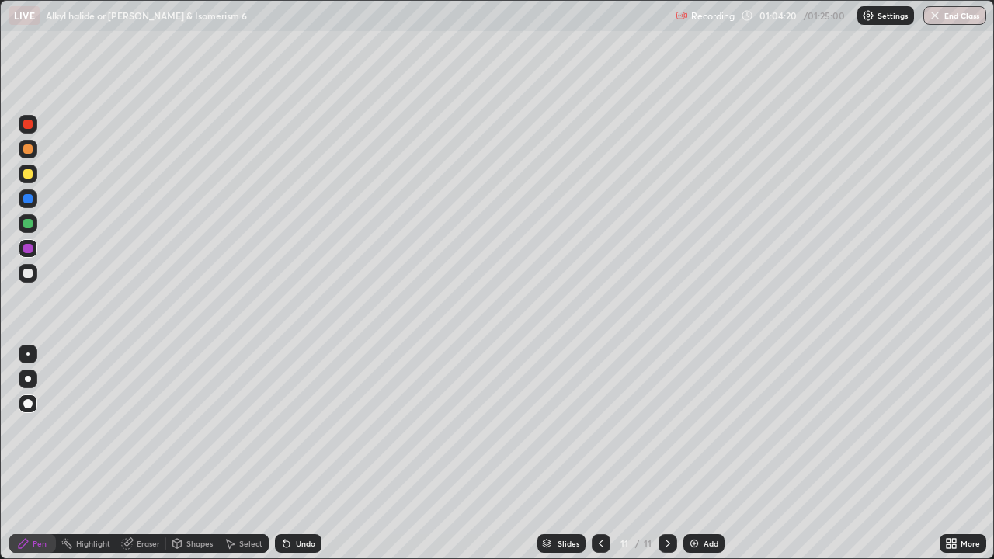
click at [39, 454] on div "Pen" at bounding box center [40, 544] width 14 height 8
click at [30, 222] on div at bounding box center [27, 223] width 9 height 9
click at [25, 272] on div at bounding box center [27, 273] width 9 height 9
click at [30, 247] on div at bounding box center [27, 248] width 9 height 9
click at [705, 454] on div "Add" at bounding box center [711, 544] width 15 height 8
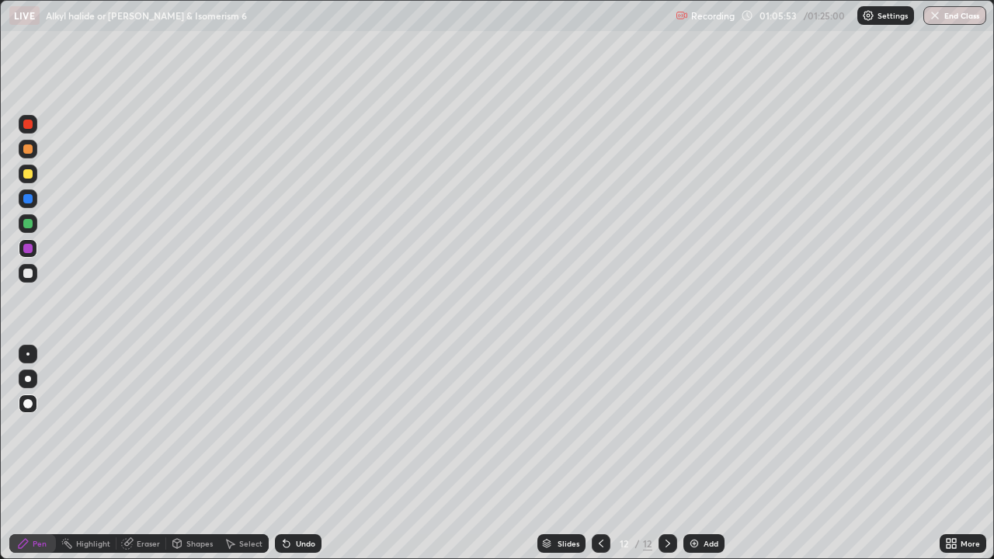
click at [23, 174] on div at bounding box center [27, 173] width 9 height 9
click at [32, 270] on div at bounding box center [28, 273] width 19 height 19
click at [25, 223] on div at bounding box center [27, 223] width 9 height 9
click at [28, 200] on div at bounding box center [27, 198] width 9 height 9
click at [33, 274] on div at bounding box center [28, 273] width 19 height 19
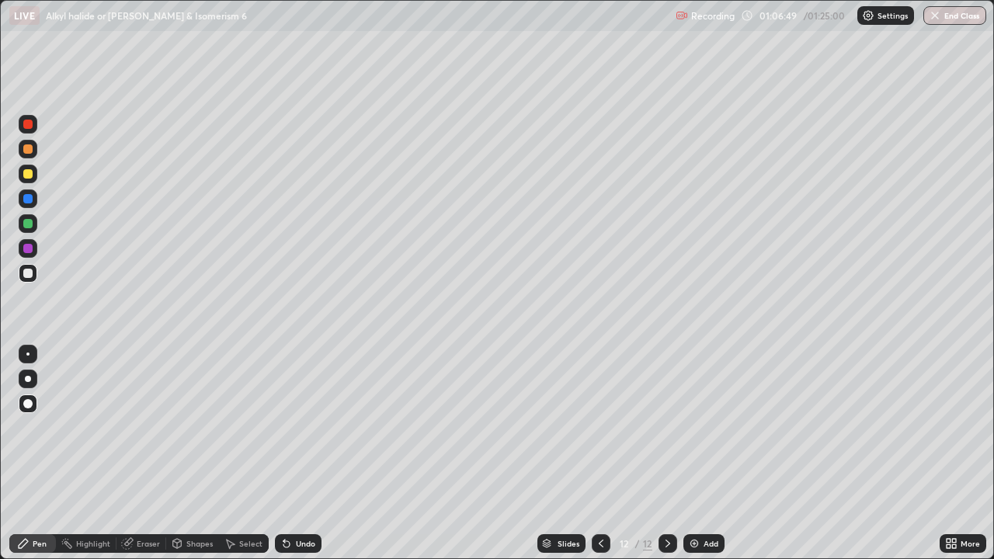
click at [26, 228] on div at bounding box center [27, 223] width 9 height 9
click at [26, 172] on div at bounding box center [27, 173] width 9 height 9
click at [29, 245] on div at bounding box center [27, 248] width 9 height 9
click at [26, 271] on div at bounding box center [27, 273] width 9 height 9
click at [705, 454] on div "Add" at bounding box center [711, 544] width 15 height 8
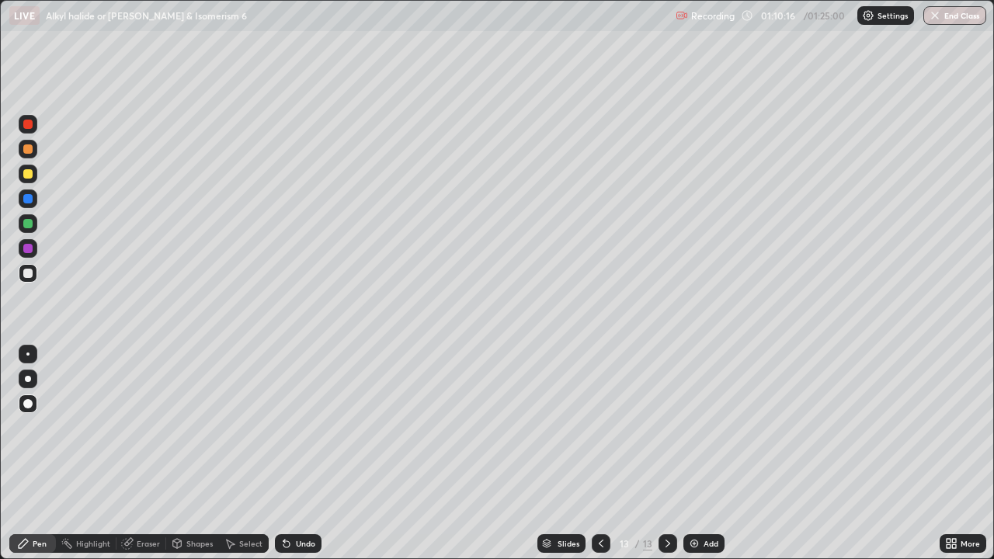
click at [23, 172] on div at bounding box center [27, 173] width 9 height 9
click at [595, 454] on icon at bounding box center [601, 544] width 12 height 12
click at [665, 454] on icon at bounding box center [668, 544] width 12 height 12
click at [24, 271] on div at bounding box center [27, 273] width 9 height 9
click at [306, 454] on div "Undo" at bounding box center [305, 544] width 19 height 8
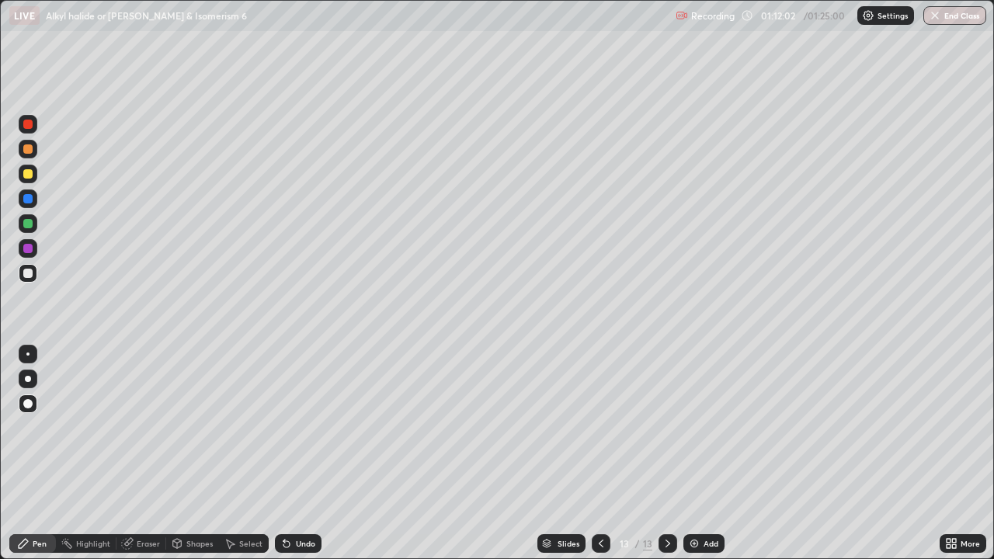
click at [304, 454] on div "Undo" at bounding box center [305, 544] width 19 height 8
click at [26, 256] on div at bounding box center [28, 248] width 19 height 19
click at [705, 454] on div "Add" at bounding box center [711, 544] width 15 height 8
click at [24, 175] on div at bounding box center [27, 173] width 9 height 9
click at [30, 180] on div at bounding box center [28, 174] width 19 height 19
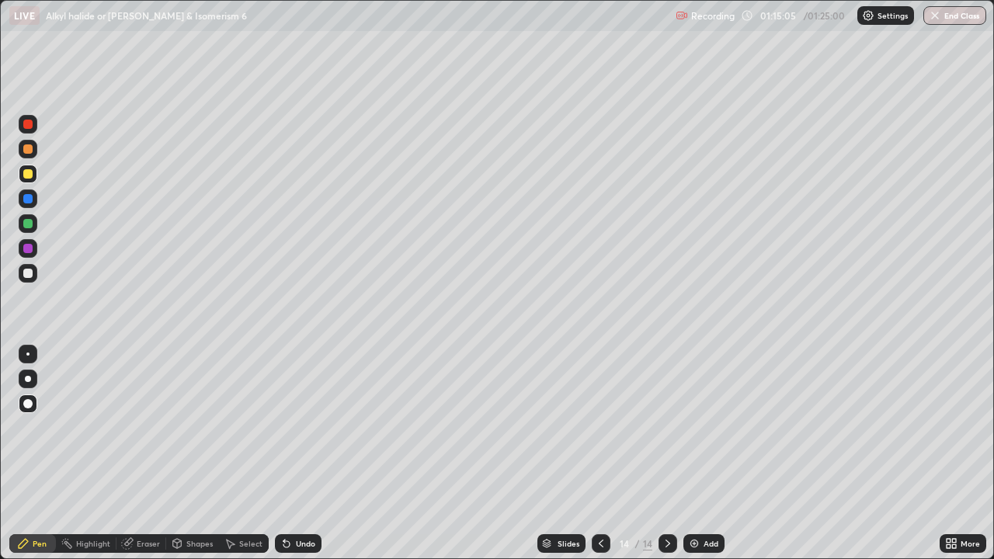
click at [310, 454] on div "Undo" at bounding box center [298, 543] width 47 height 19
click at [32, 196] on div at bounding box center [27, 198] width 9 height 9
click at [27, 273] on div at bounding box center [27, 273] width 9 height 9
click at [952, 16] on button "End Class" at bounding box center [955, 15] width 63 height 19
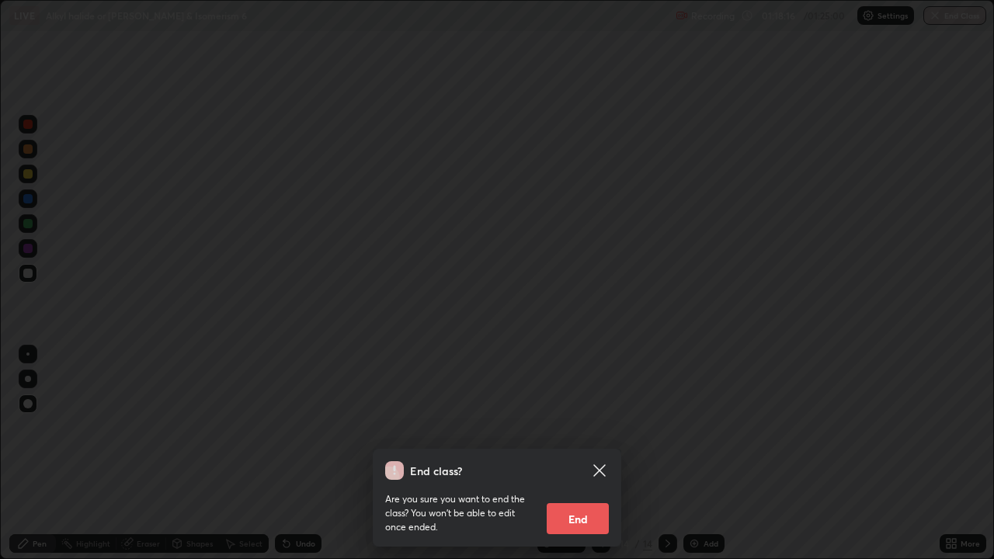
click at [580, 454] on button "End" at bounding box center [578, 518] width 62 height 31
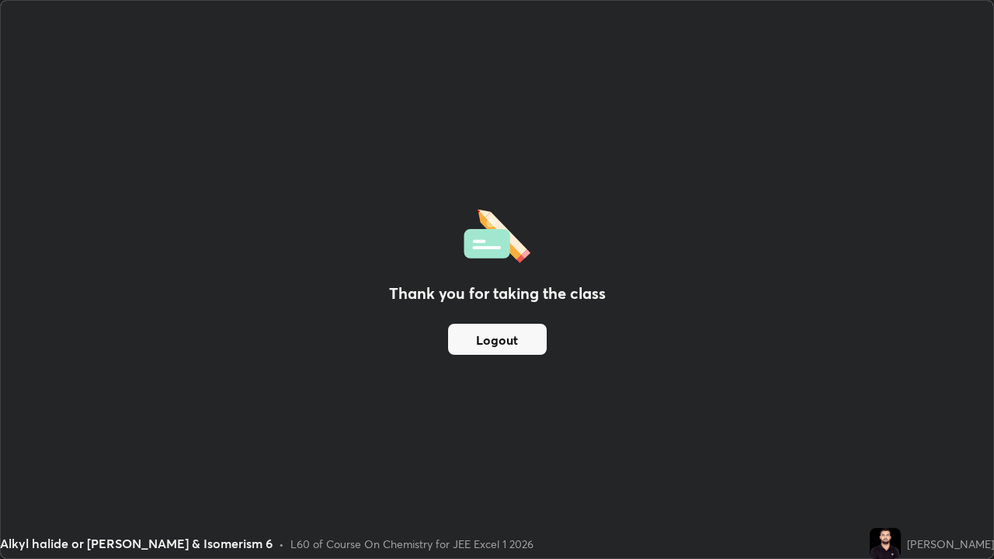
click at [489, 339] on button "Logout" at bounding box center [497, 339] width 99 height 31
click at [488, 336] on button "Logout" at bounding box center [497, 339] width 99 height 31
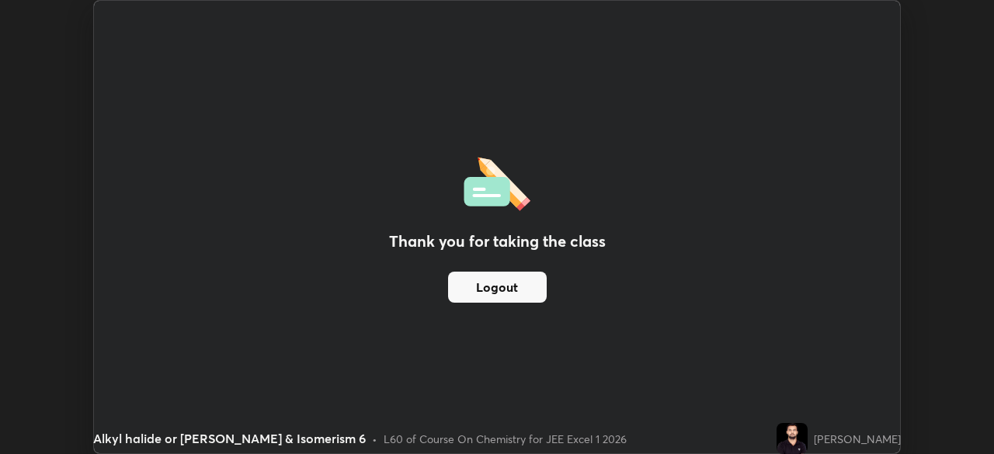
scroll to position [77228, 76688]
